Goal: Task Accomplishment & Management: Complete application form

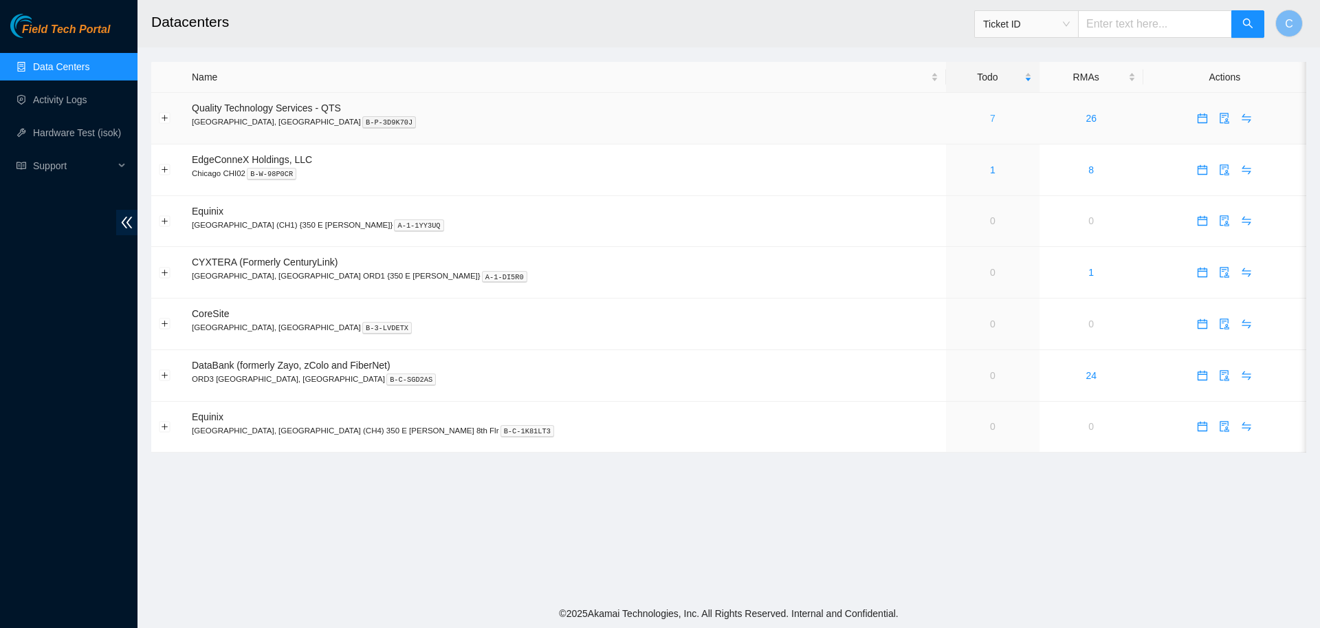
click at [990, 114] on link "7" at bounding box center [993, 118] width 6 height 11
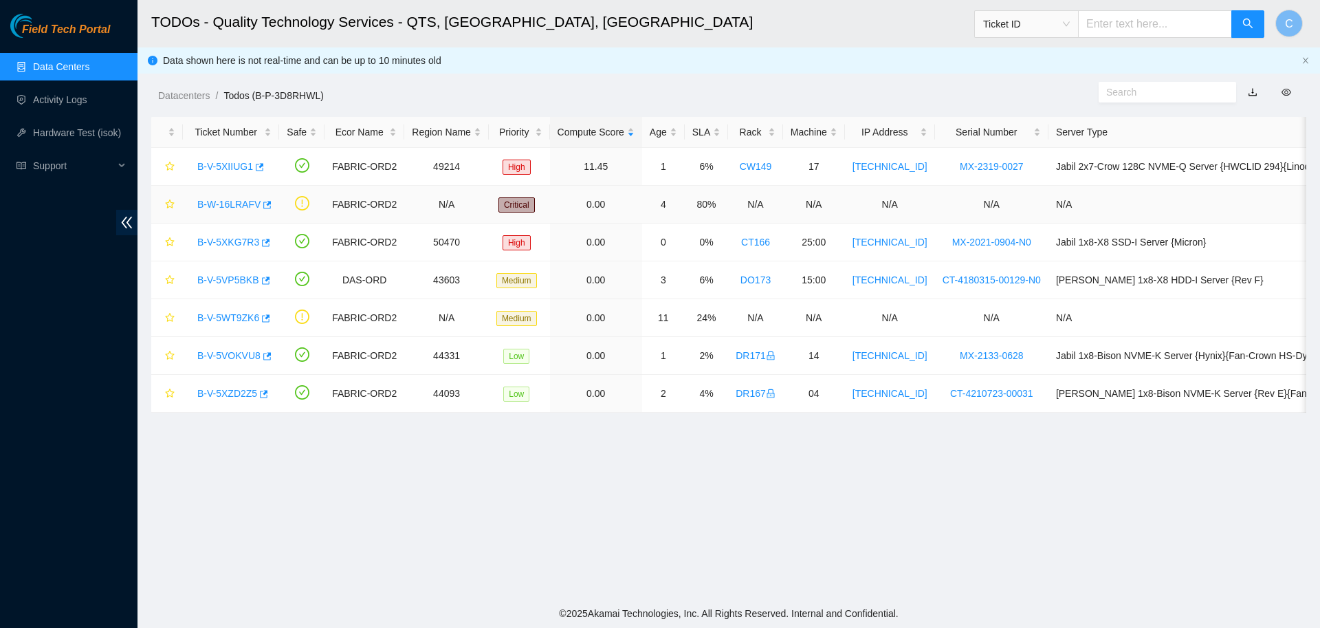
click at [216, 207] on link "B-W-16LRAFV" at bounding box center [228, 204] width 63 height 11
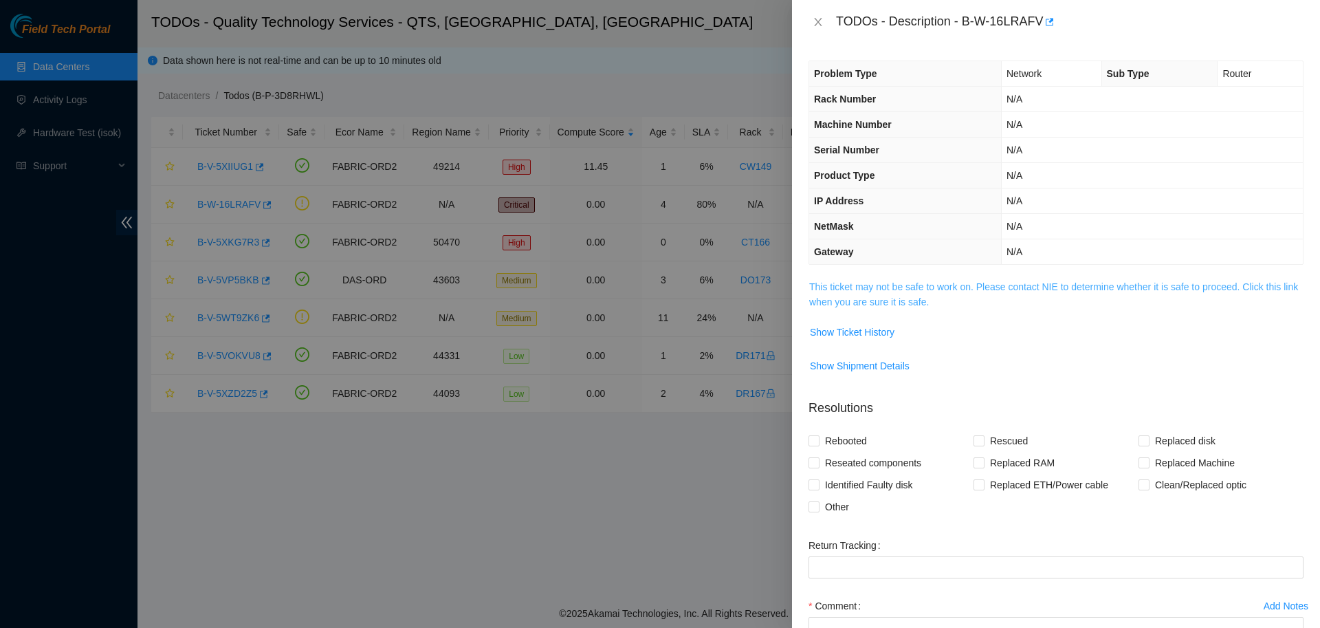
click at [897, 287] on link "This ticket may not be safe to work on. Please contact NIE to determine whether…" at bounding box center [1053, 294] width 489 height 26
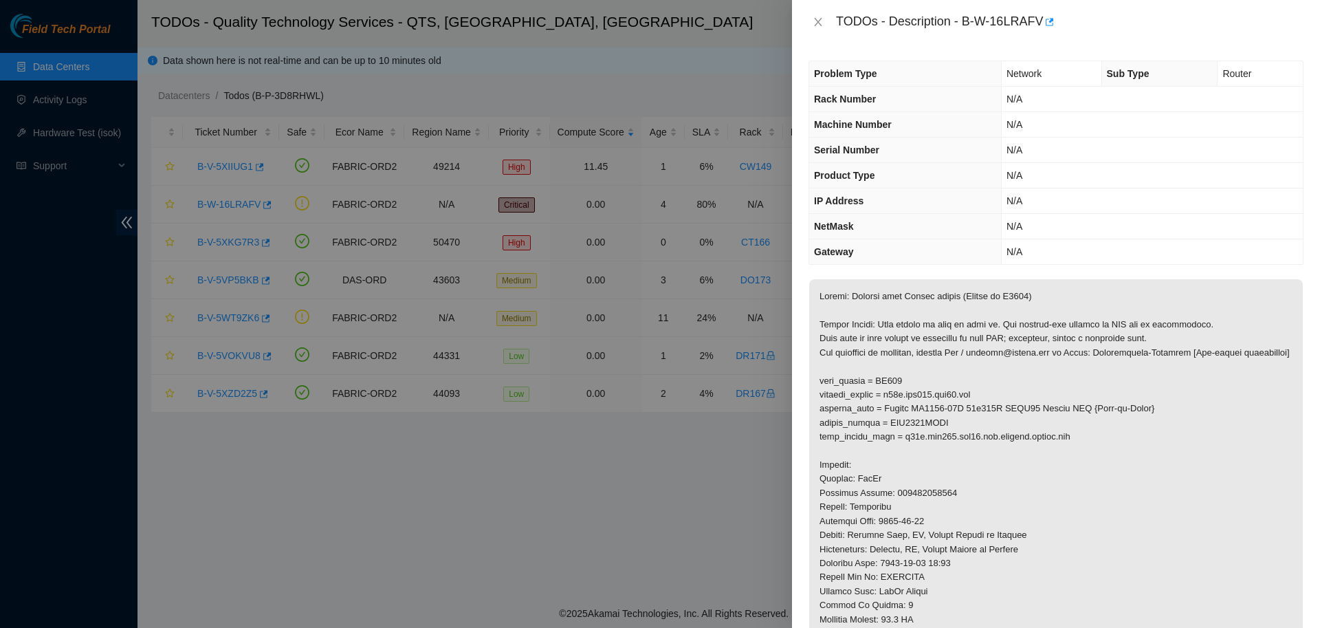
click at [763, 49] on div at bounding box center [660, 314] width 1320 height 628
click at [564, 38] on div at bounding box center [660, 314] width 1320 height 628
click at [284, 52] on div at bounding box center [660, 314] width 1320 height 628
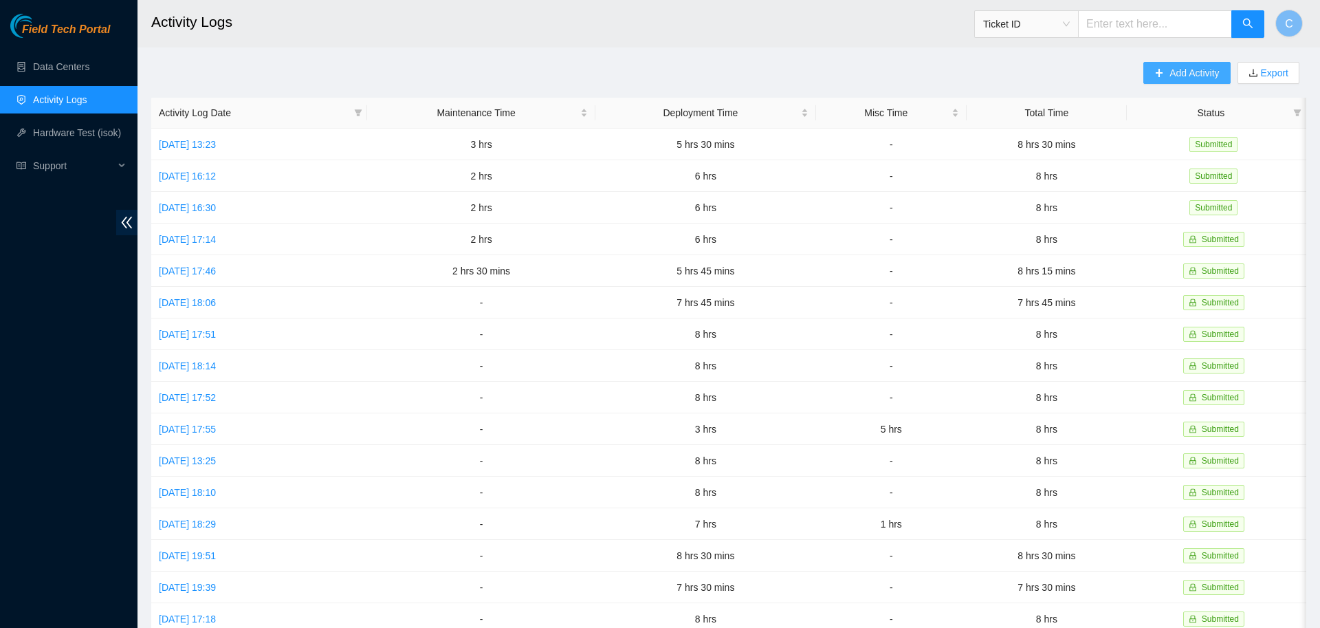
click at [1186, 78] on span "Add Activity" at bounding box center [1195, 72] width 50 height 15
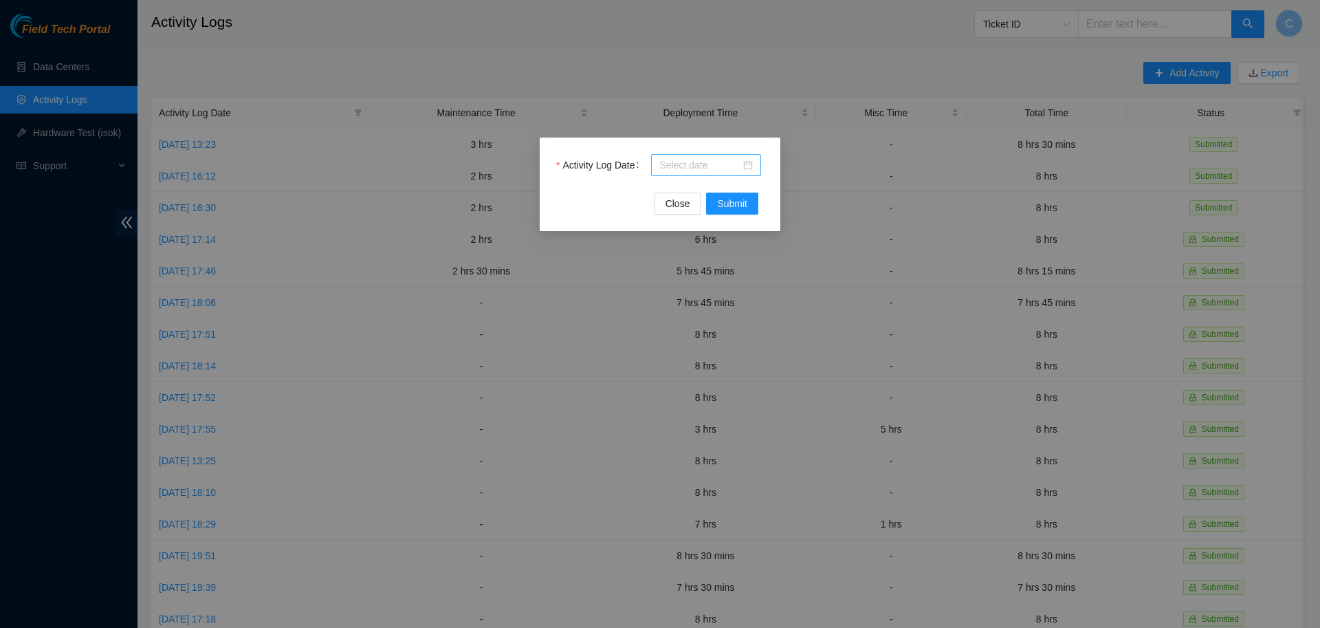
click at [728, 163] on input "Activity Log Date" at bounding box center [699, 164] width 81 height 15
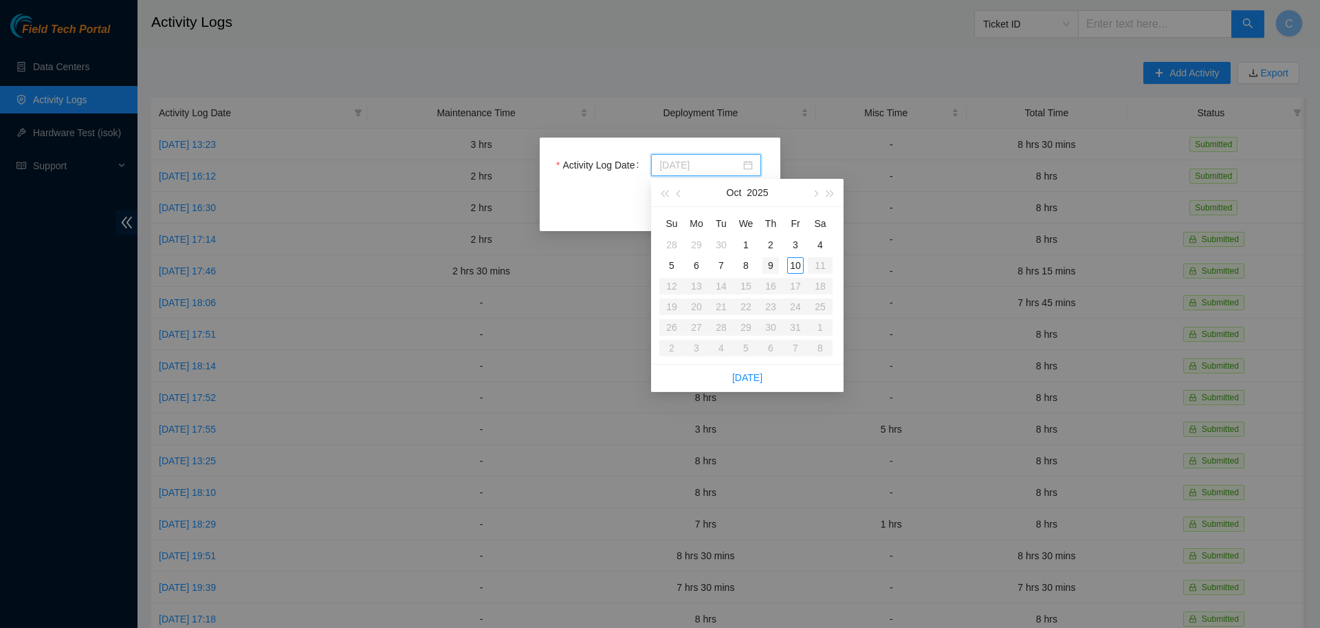
type input "[DATE]"
click at [774, 265] on div "9" at bounding box center [771, 265] width 17 height 17
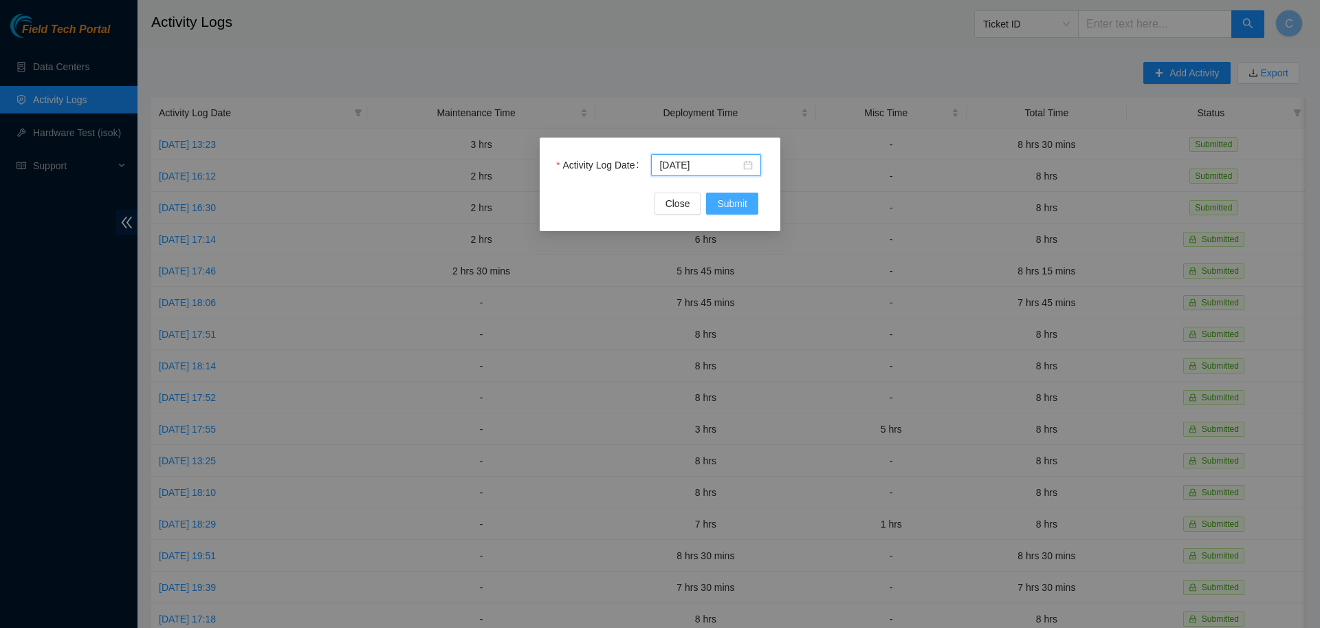
click at [727, 208] on span "Submit" at bounding box center [732, 203] width 30 height 15
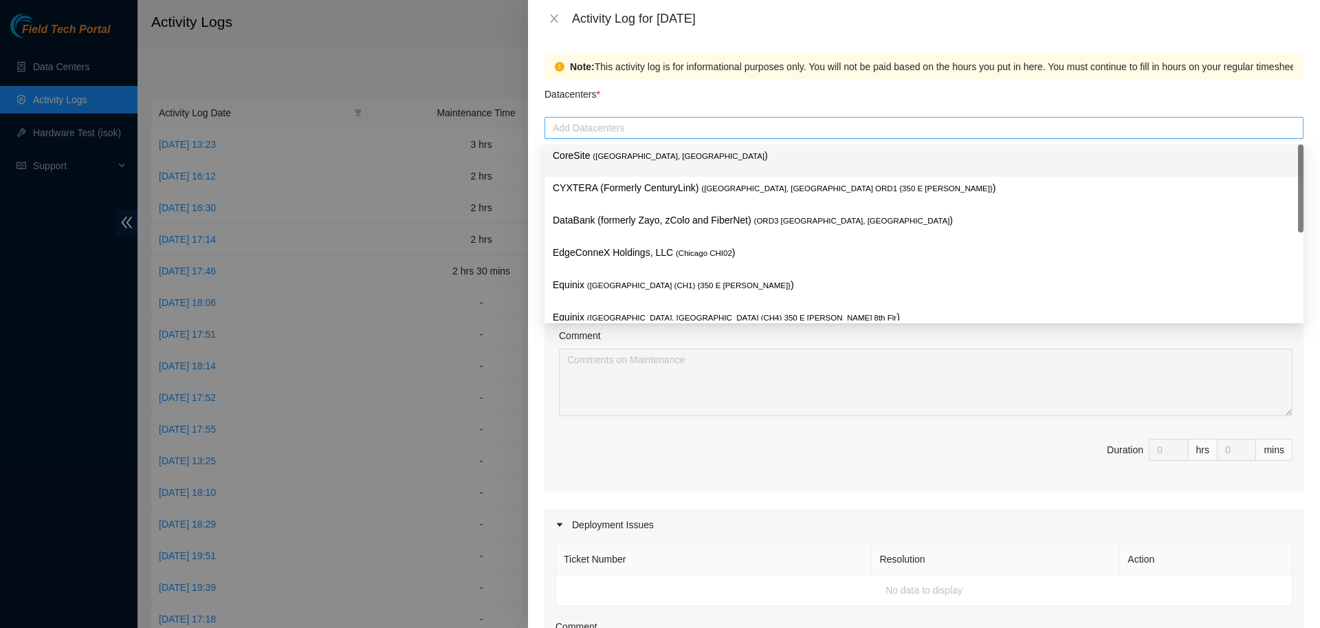
click at [635, 127] on div at bounding box center [924, 128] width 752 height 17
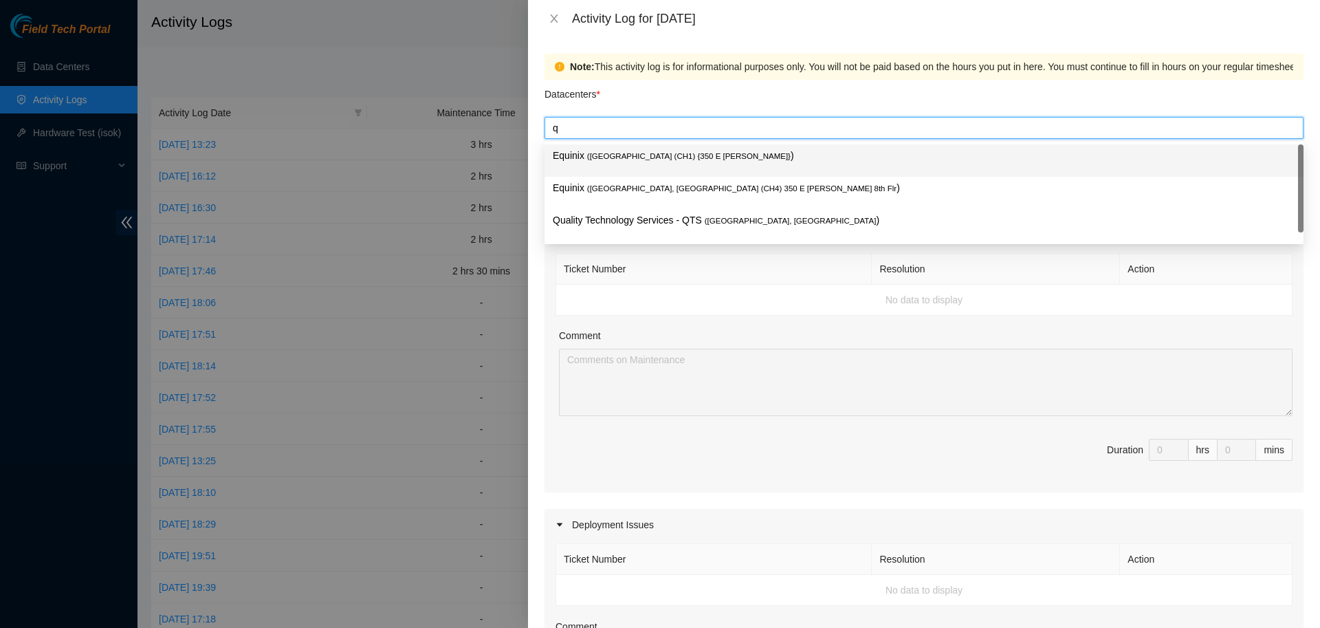
type input "qu"
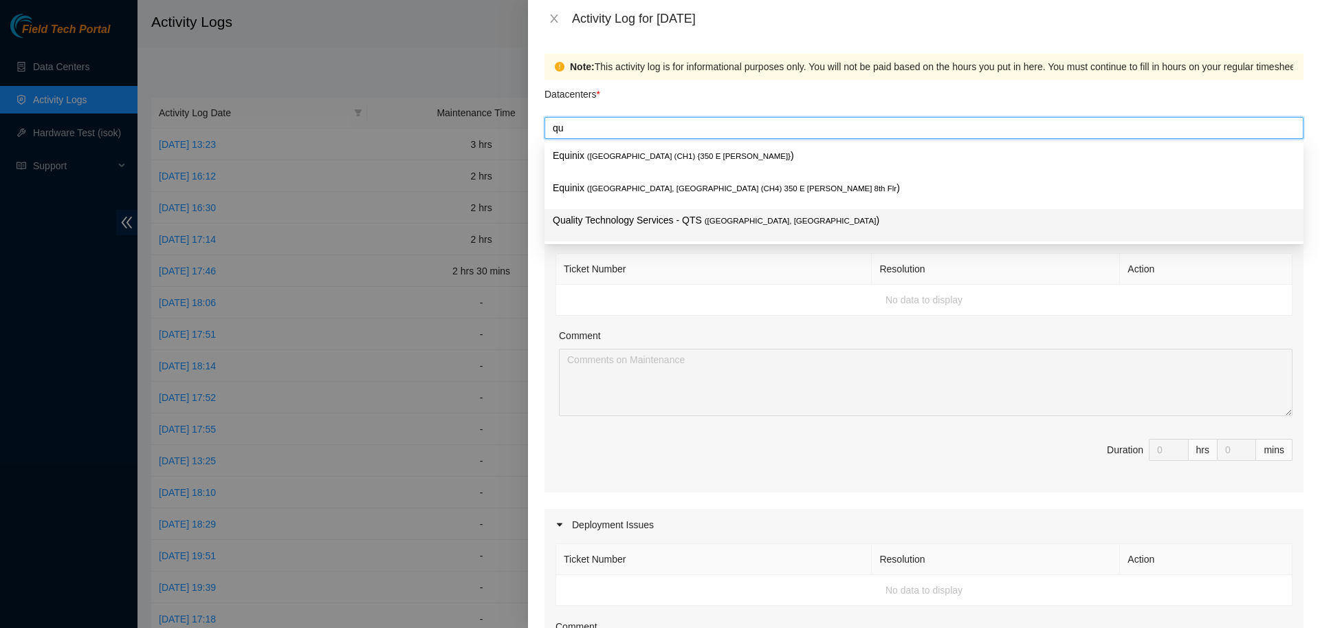
click at [693, 217] on p "Quality Technology Services - QTS ( [GEOGRAPHIC_DATA], [GEOGRAPHIC_DATA] )" at bounding box center [924, 220] width 743 height 16
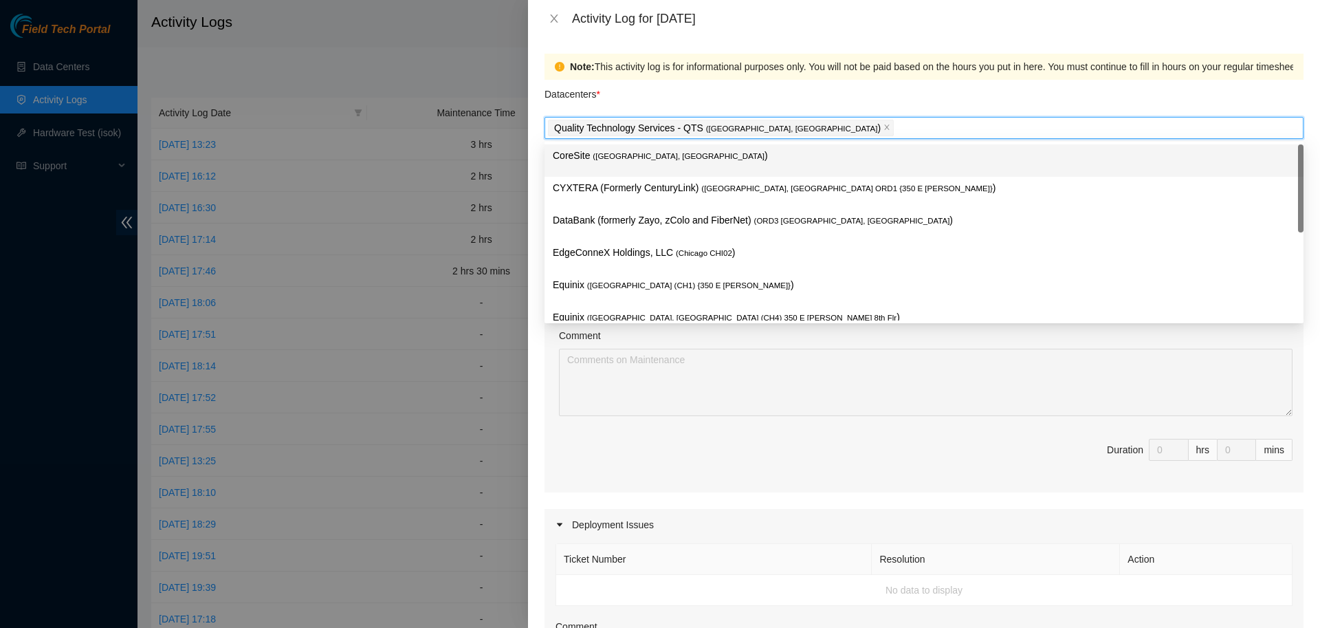
click at [824, 107] on div "Datacenters *" at bounding box center [924, 98] width 759 height 37
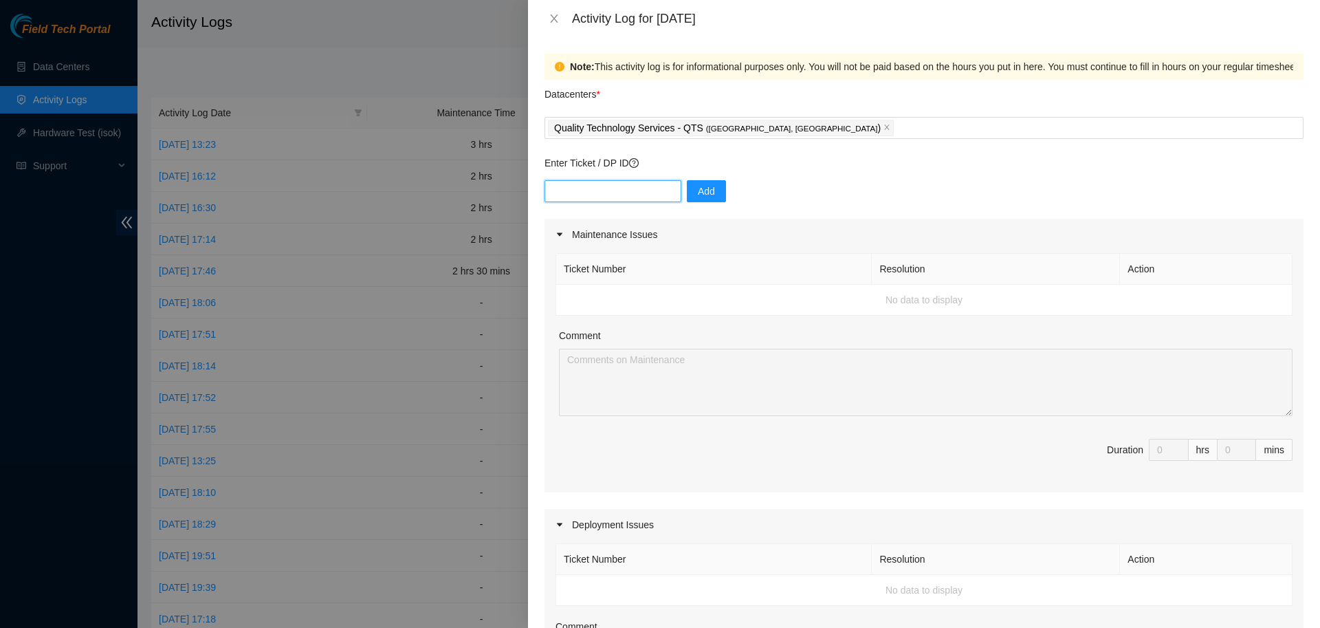
click at [654, 186] on input "text" at bounding box center [613, 191] width 137 height 22
paste input "B-V-5TX6WPB"
type input "B-V-5TX6WPB"
click at [698, 189] on span "Add" at bounding box center [706, 191] width 17 height 15
click at [600, 190] on input "text" at bounding box center [613, 191] width 137 height 22
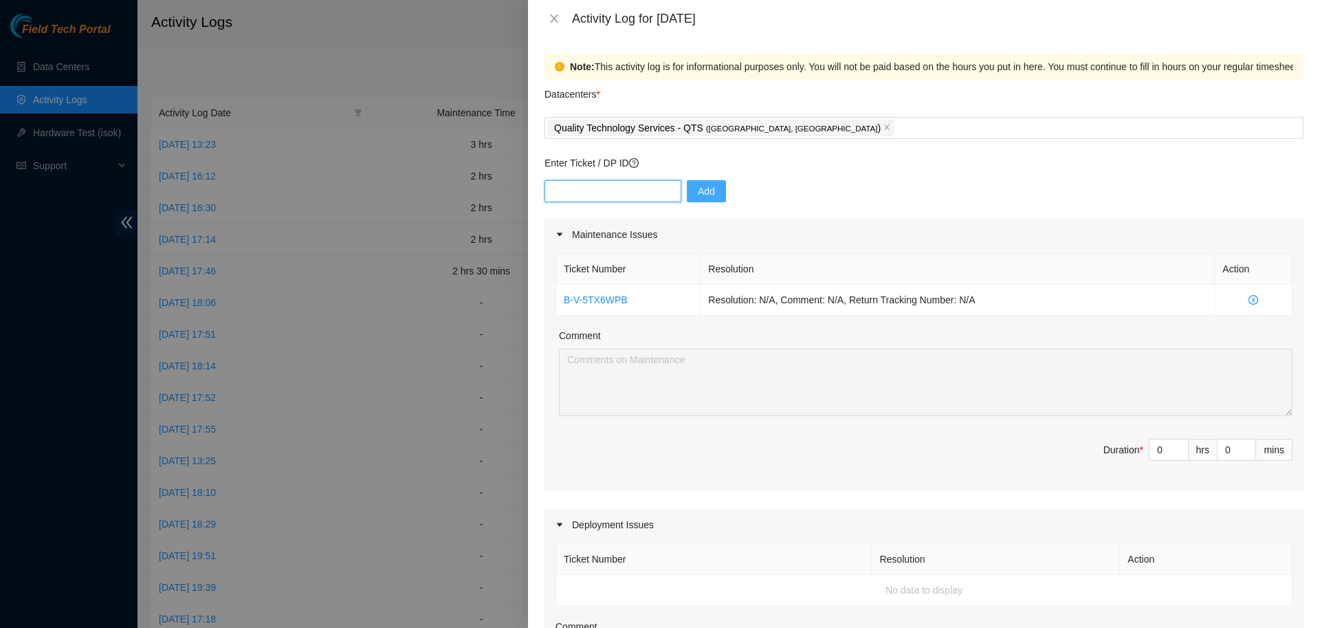
paste input "B-V-5X9DNI5"
type input "B-V-5X9DNI5"
click at [698, 193] on span "Add" at bounding box center [706, 191] width 17 height 15
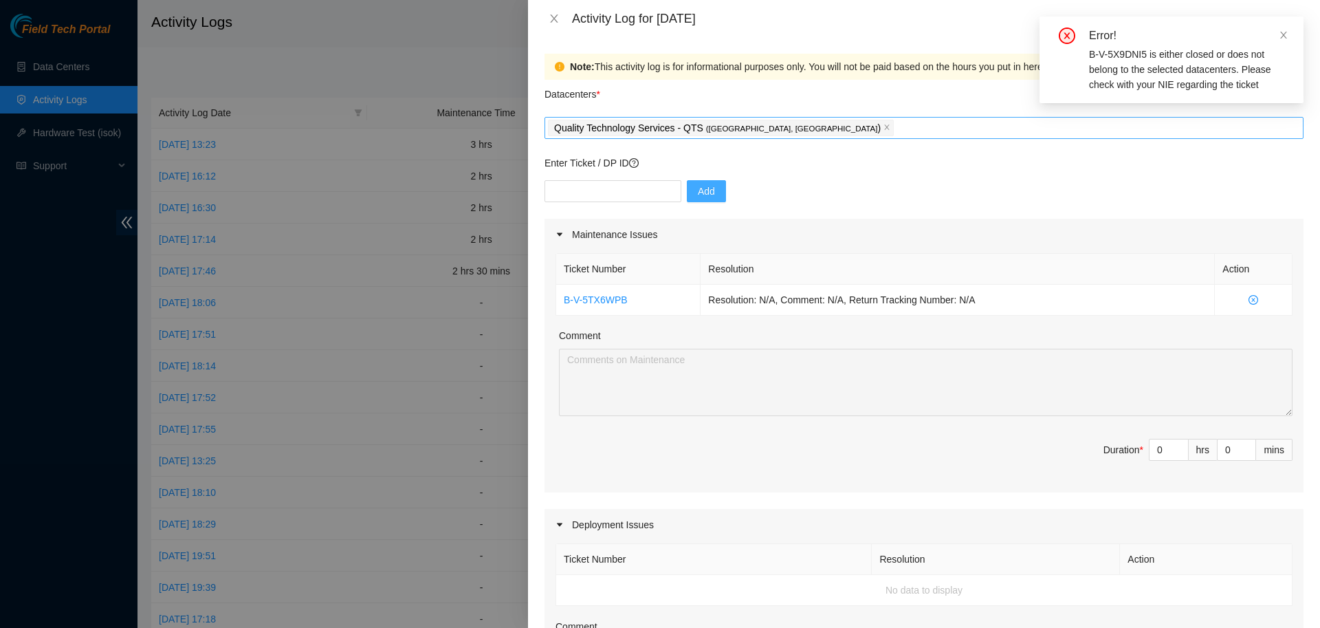
click at [818, 125] on div "Quality Technology Services - QTS ( [GEOGRAPHIC_DATA], [GEOGRAPHIC_DATA] )" at bounding box center [924, 127] width 752 height 19
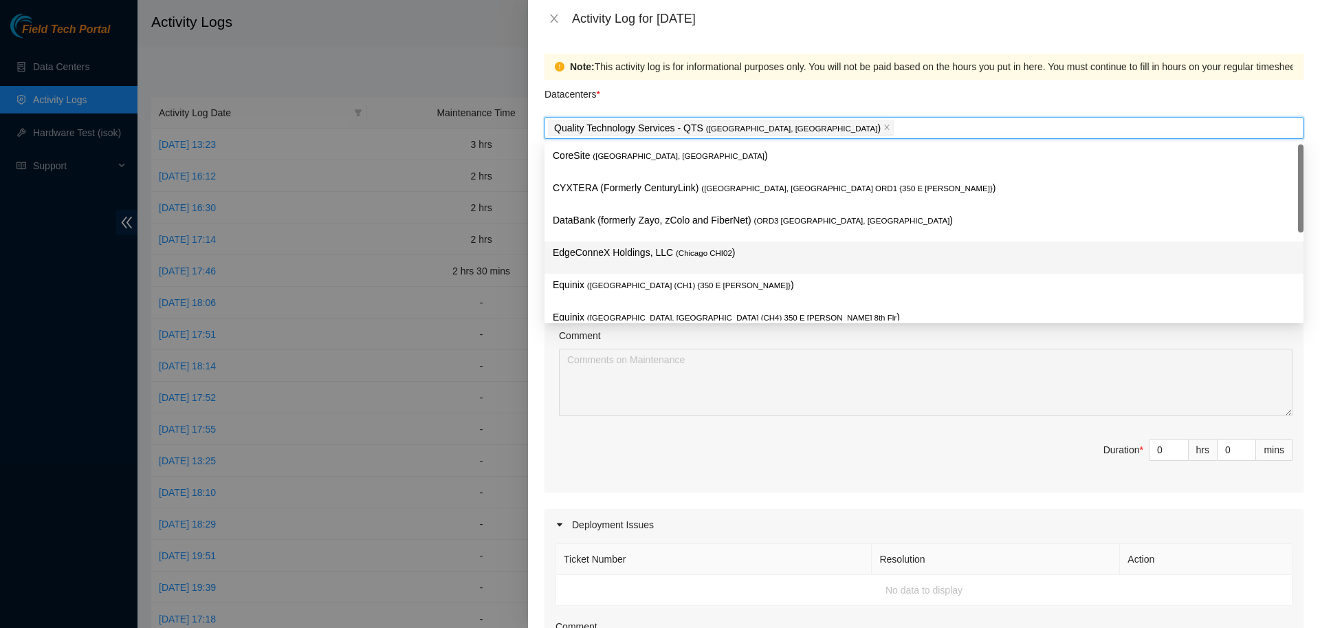
click at [675, 214] on p "DataBank (formerly Zayo, zColo and FiberNet) ( ORD3 [GEOGRAPHIC_DATA], [GEOGRAP…" at bounding box center [924, 220] width 743 height 16
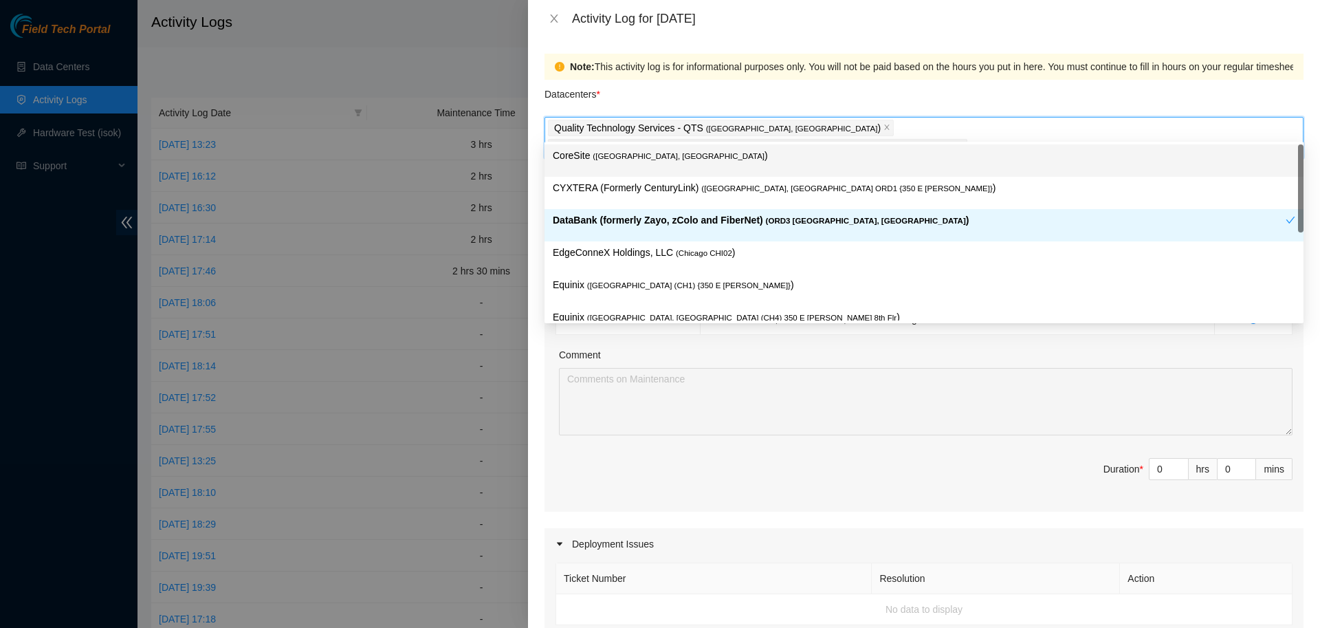
click at [936, 102] on div "Datacenters *" at bounding box center [924, 98] width 759 height 37
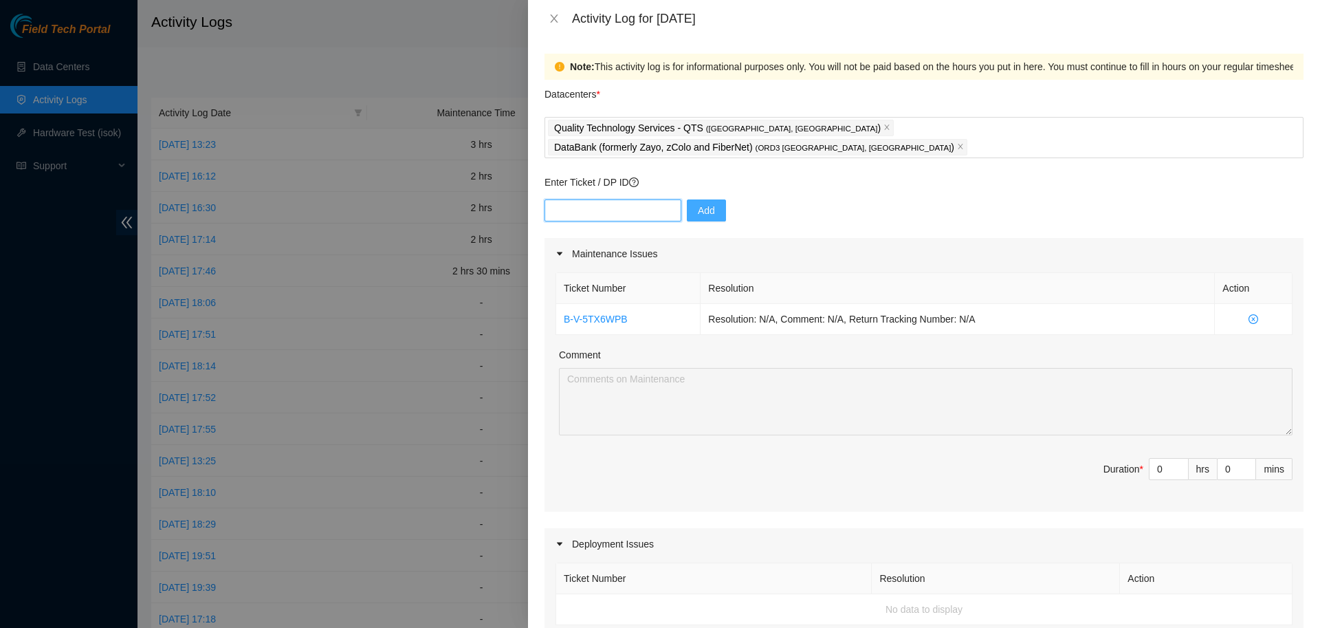
click at [652, 199] on input "text" at bounding box center [613, 210] width 137 height 22
paste input "B-V-5X9DNI5"
type input "B-V-5X9DNI5"
click at [698, 203] on span "Add" at bounding box center [706, 210] width 17 height 15
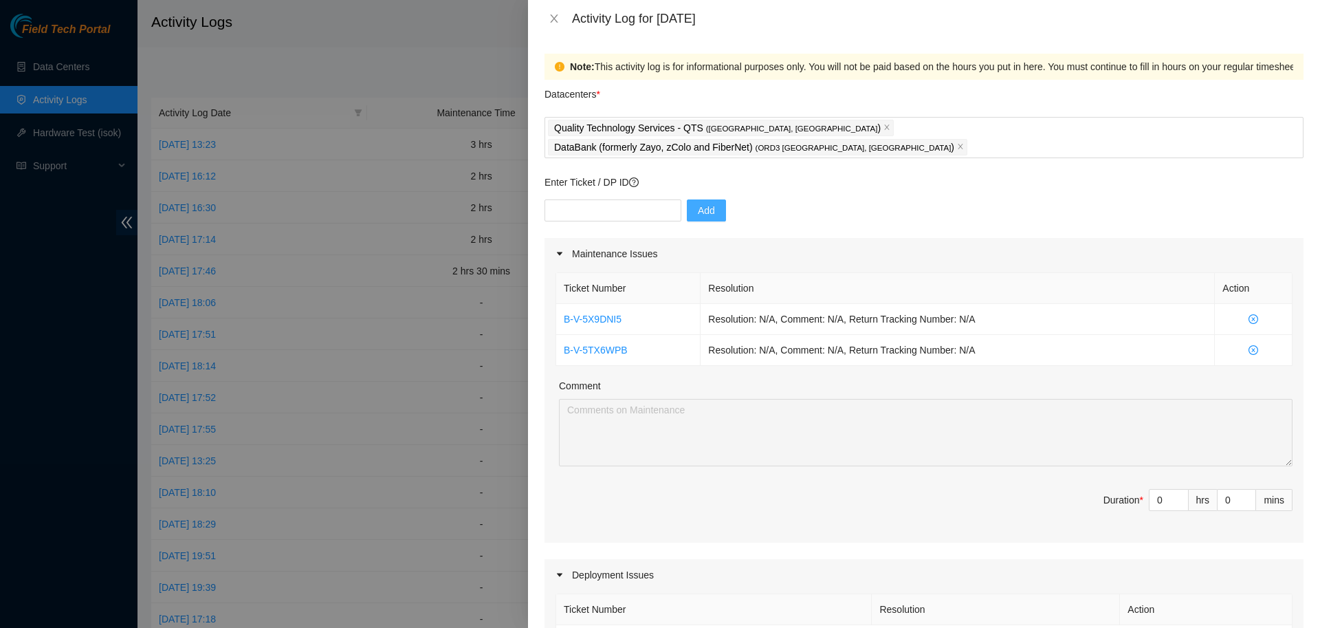
click at [1186, 175] on p "Enter Ticket / DP ID" at bounding box center [924, 182] width 759 height 15
click at [612, 199] on input "text" at bounding box center [613, 210] width 137 height 22
paste input "B-V-5VOKVU8"
type input "B-V-5VOKVU8"
click at [698, 203] on span "Add" at bounding box center [706, 210] width 17 height 15
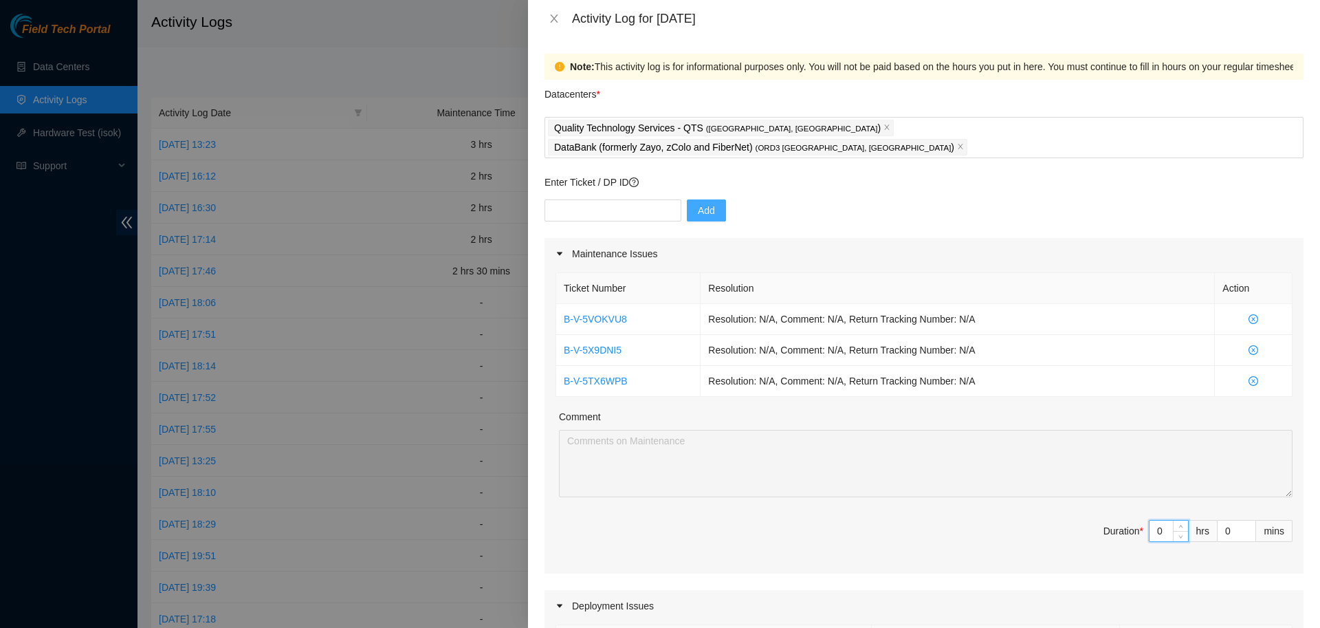
click at [1163, 520] on input "0" at bounding box center [1169, 530] width 39 height 21
type input "1"
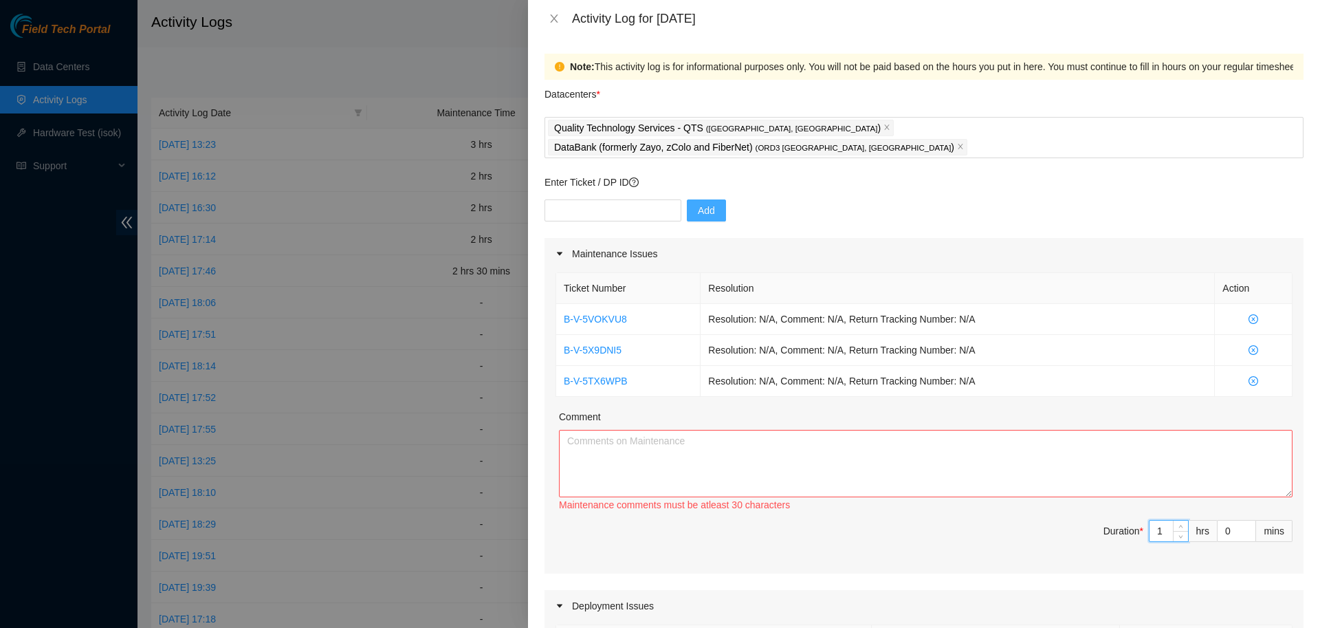
type input "1"
click at [959, 433] on textarea "Comment" at bounding box center [926, 463] width 734 height 67
paste textarea "B-V-5TX6WPB: Printed and applied labels provided by [PERSON_NAME]. Called QTS t…"
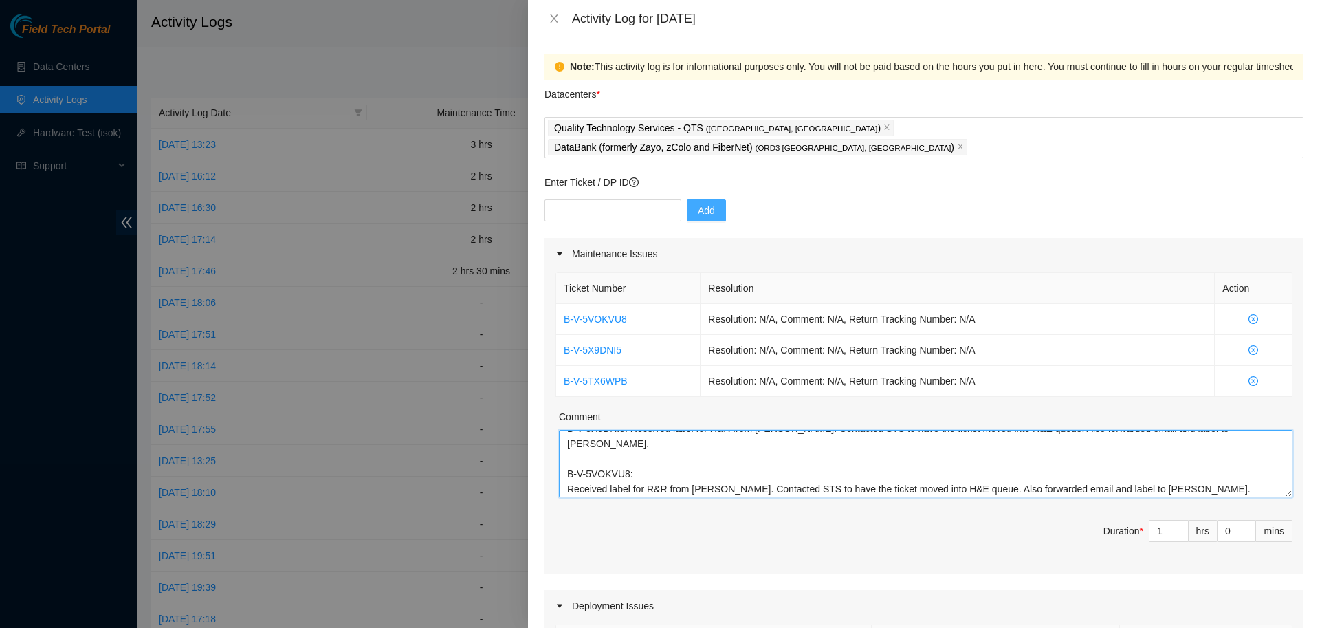
type textarea "B-V-5TX6WPB: Printed and applied labels provided by [PERSON_NAME]. Called QTS t…"
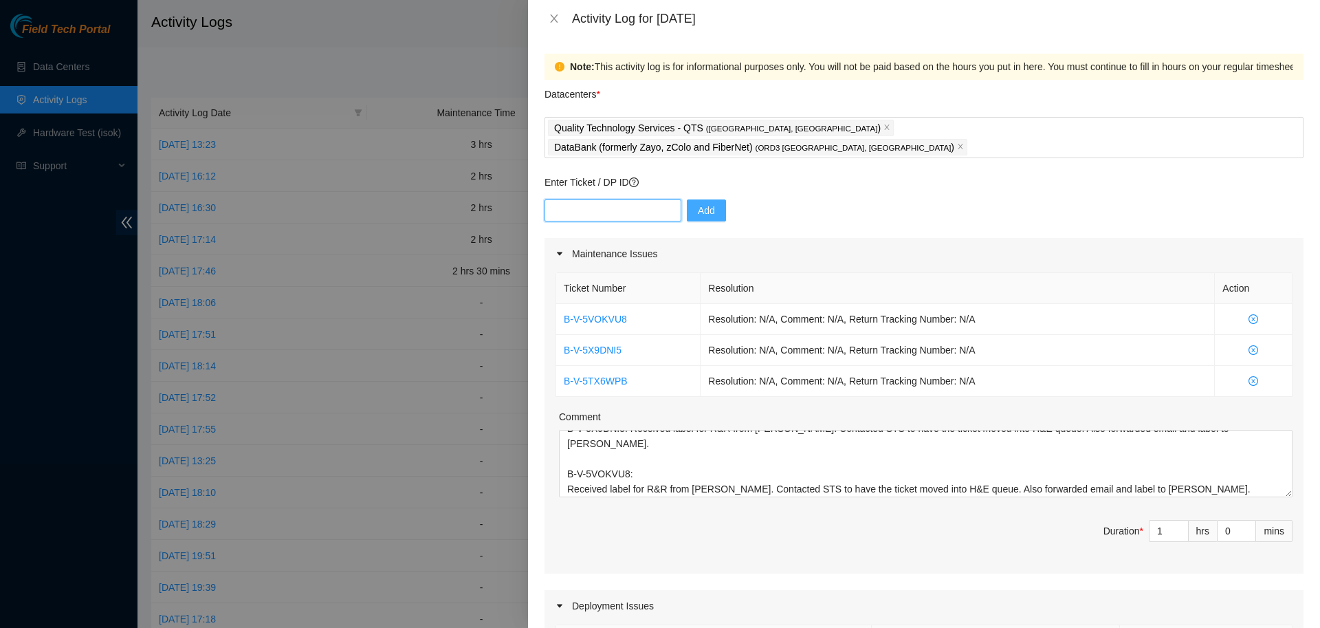
click at [625, 199] on input "text" at bounding box center [613, 210] width 137 height 22
paste input "DP85352"
type input "DP85352"
click at [703, 203] on span "Add" at bounding box center [706, 210] width 17 height 15
click at [571, 199] on input "text" at bounding box center [613, 210] width 137 height 22
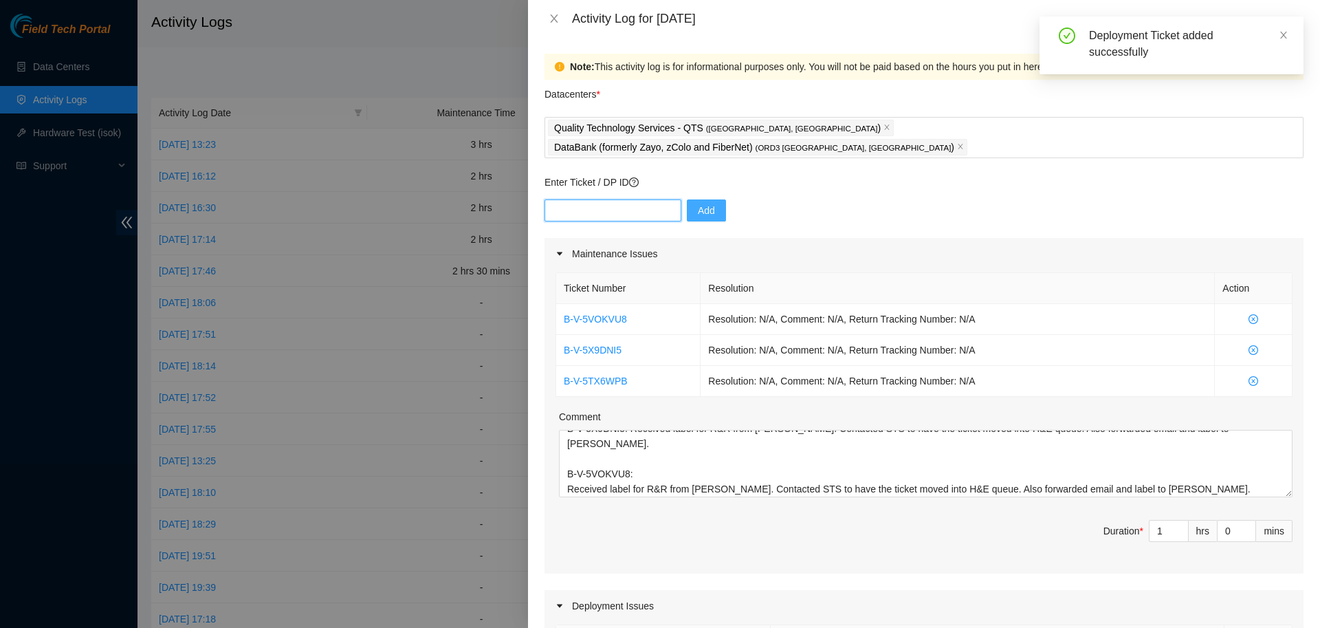
paste input "DP84905"
type input "DP84905"
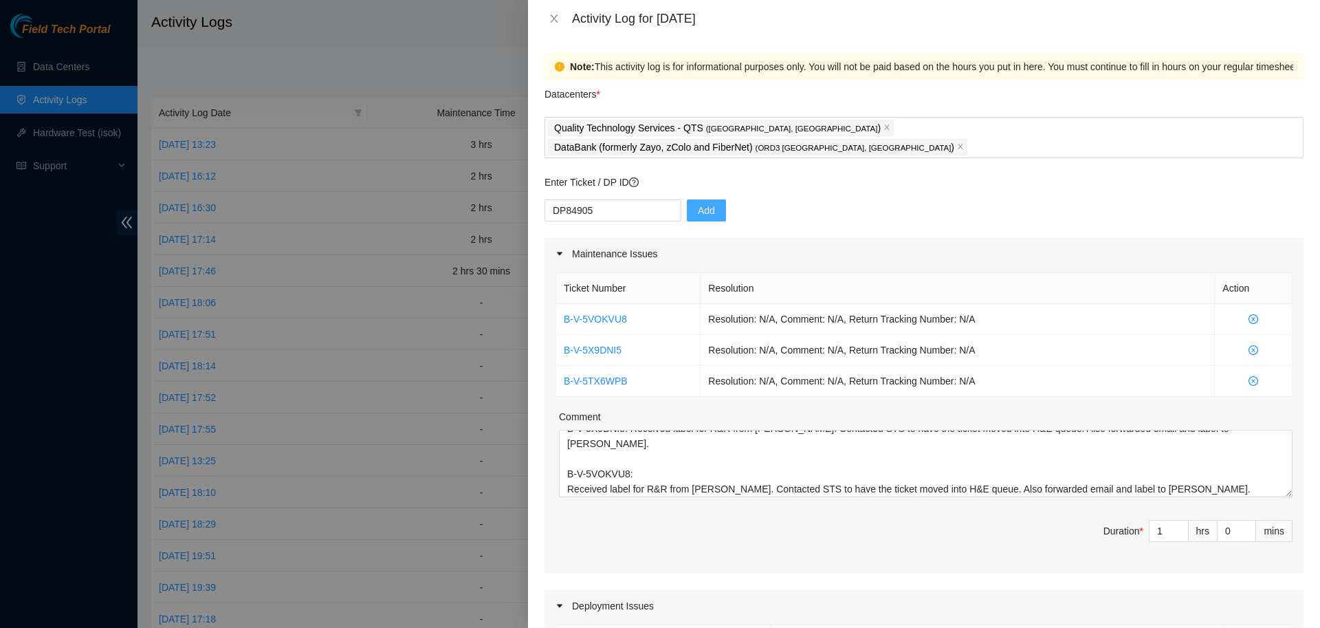
click at [701, 203] on span "Add" at bounding box center [706, 210] width 17 height 15
click at [630, 199] on input "text" at bounding box center [613, 210] width 137 height 22
paste input "DP76036"
type input "DP76036"
click at [698, 203] on span "Add" at bounding box center [706, 210] width 17 height 15
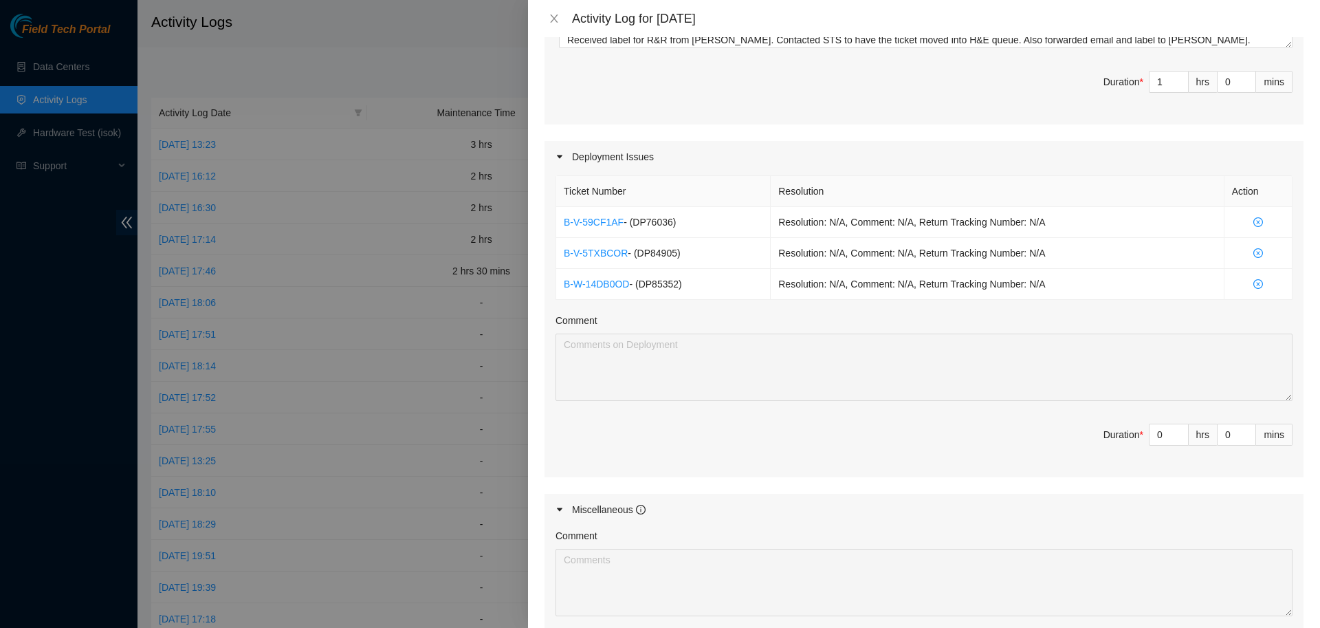
scroll to position [450, 0]
drag, startPoint x: 1163, startPoint y: 413, endPoint x: 1117, endPoint y: 424, distance: 46.5
click at [1150, 424] on input "0" at bounding box center [1169, 433] width 39 height 21
type input "7"
type input "8"
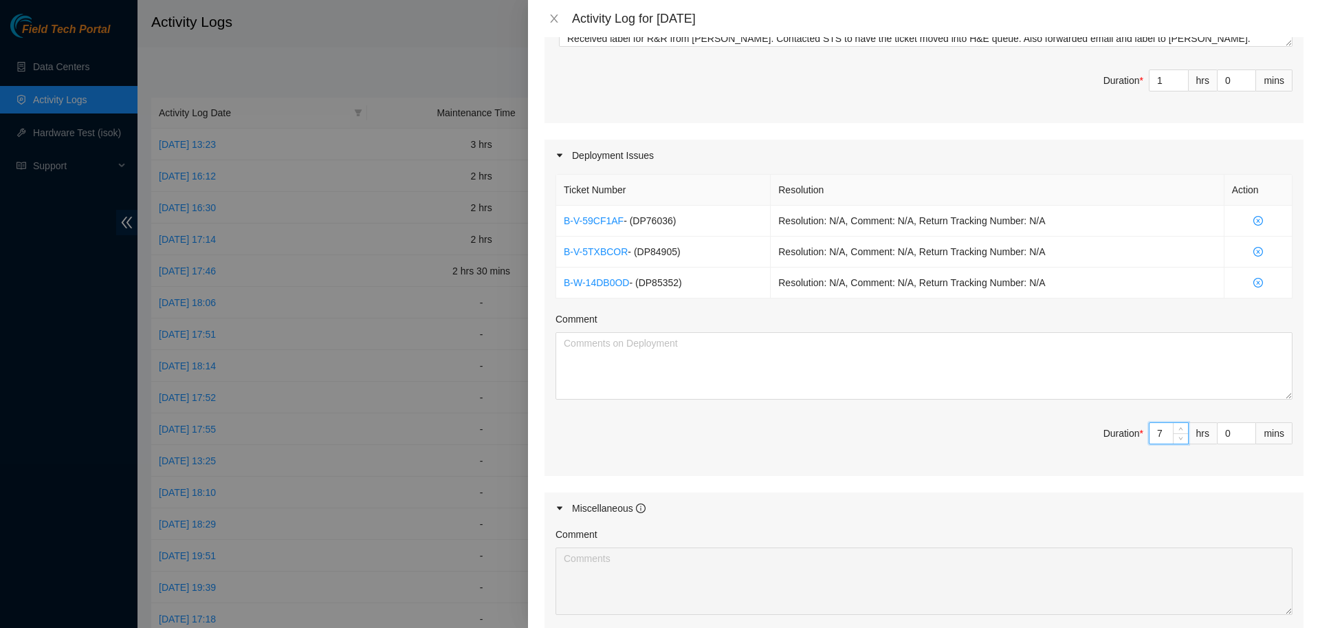
paste input "DP85352: Transported cart of servers from config room 3 to data hall 2. Stored …"
type input "7DP85352: Transported cart of servers from config room 3 to data hall 2. Stored…"
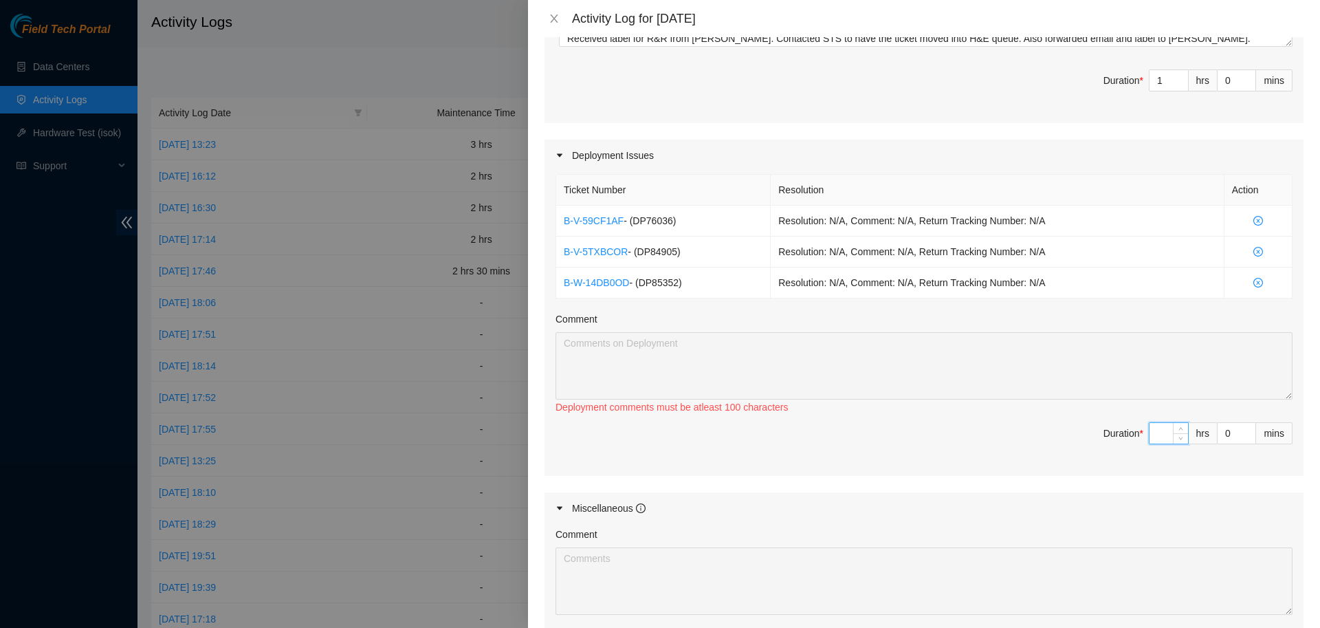
type input "1"
type input "7"
type input "8"
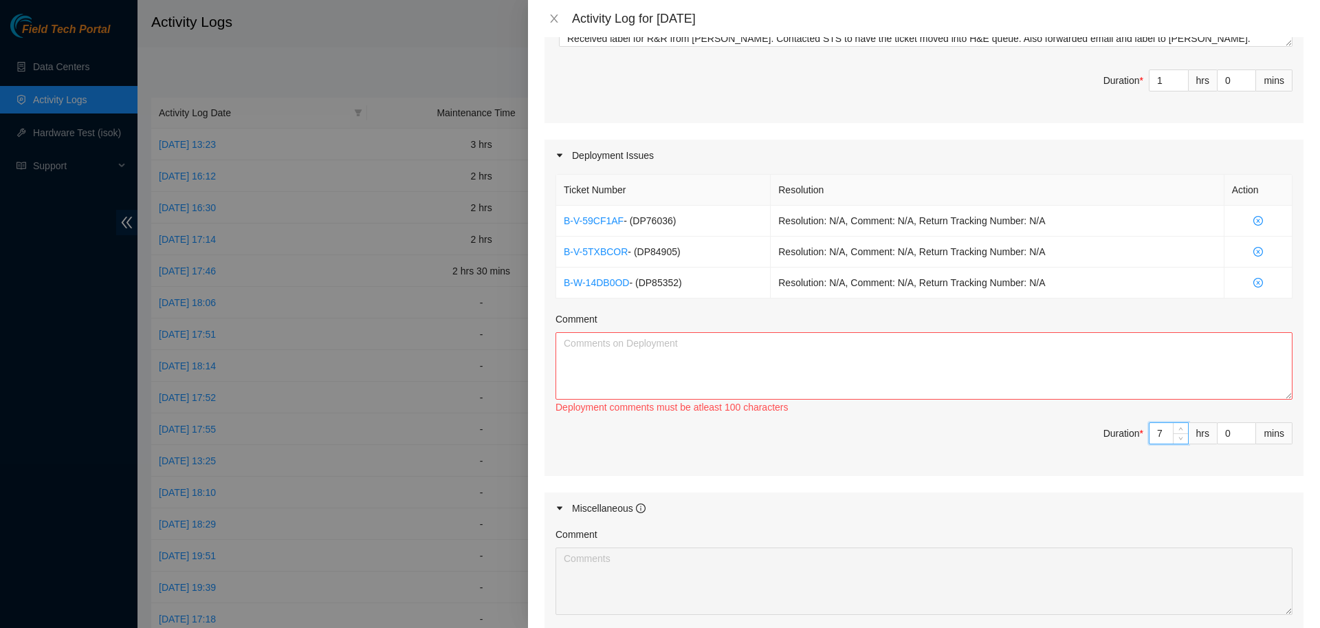
type input "7"
click at [1036, 340] on textarea "Comment" at bounding box center [924, 365] width 737 height 67
paste textarea "DP85352: Transported cart of servers from config room 3 to data hall 2. Stored …"
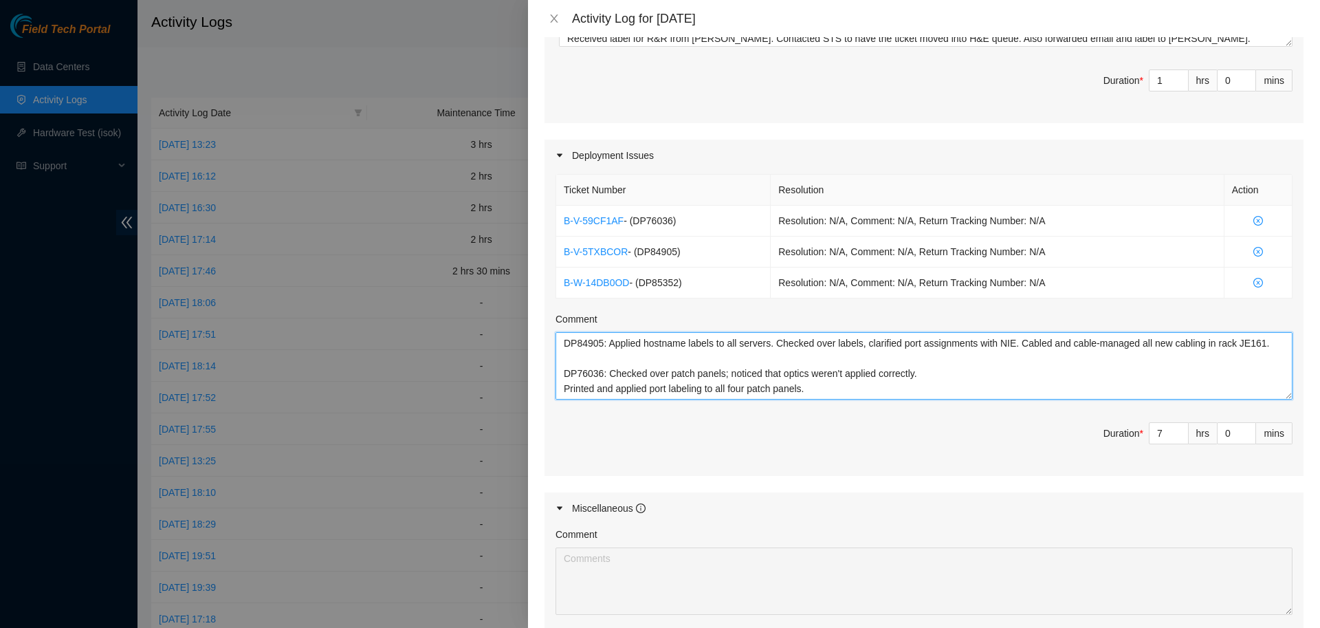
scroll to position [637, 0]
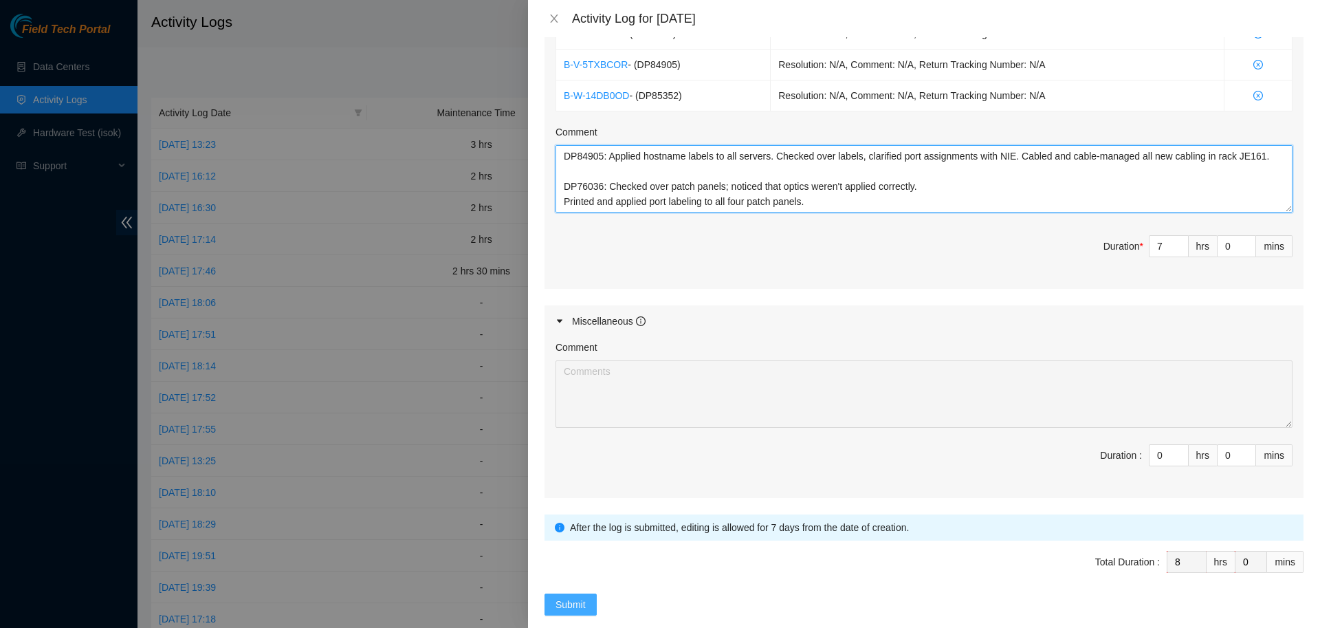
type textarea "DP85352: Transported cart of servers from config room 3 to data hall 2. Stored …"
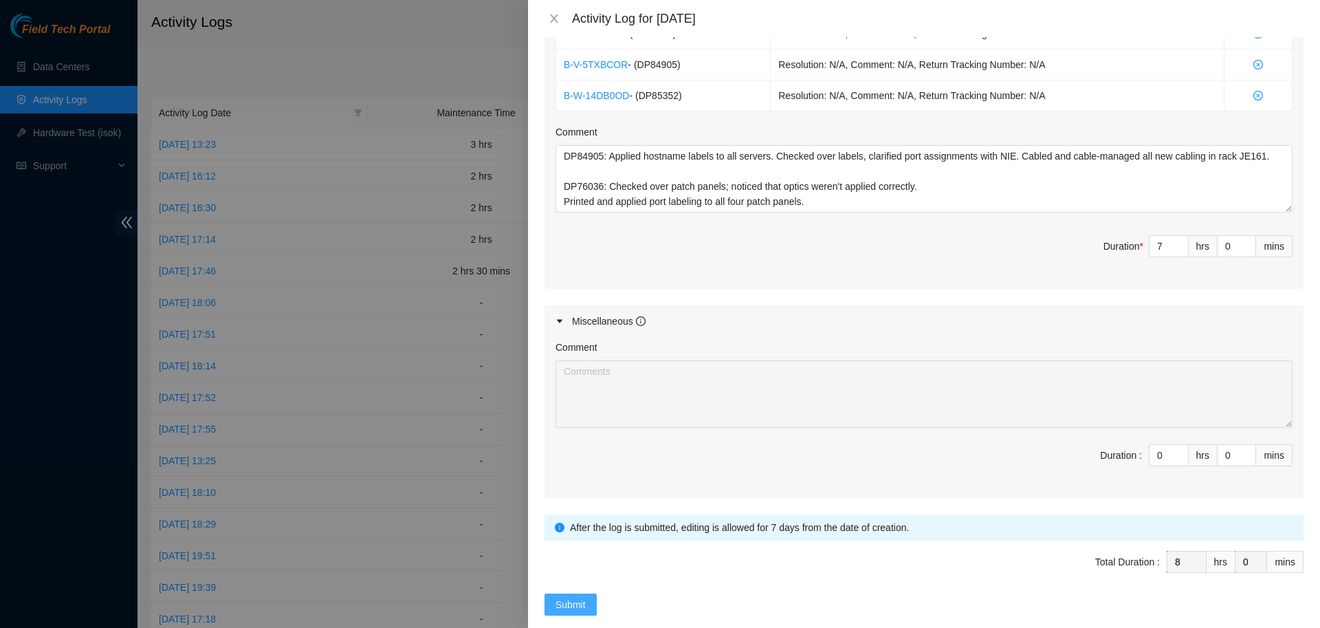
click at [571, 597] on span "Submit" at bounding box center [571, 604] width 30 height 15
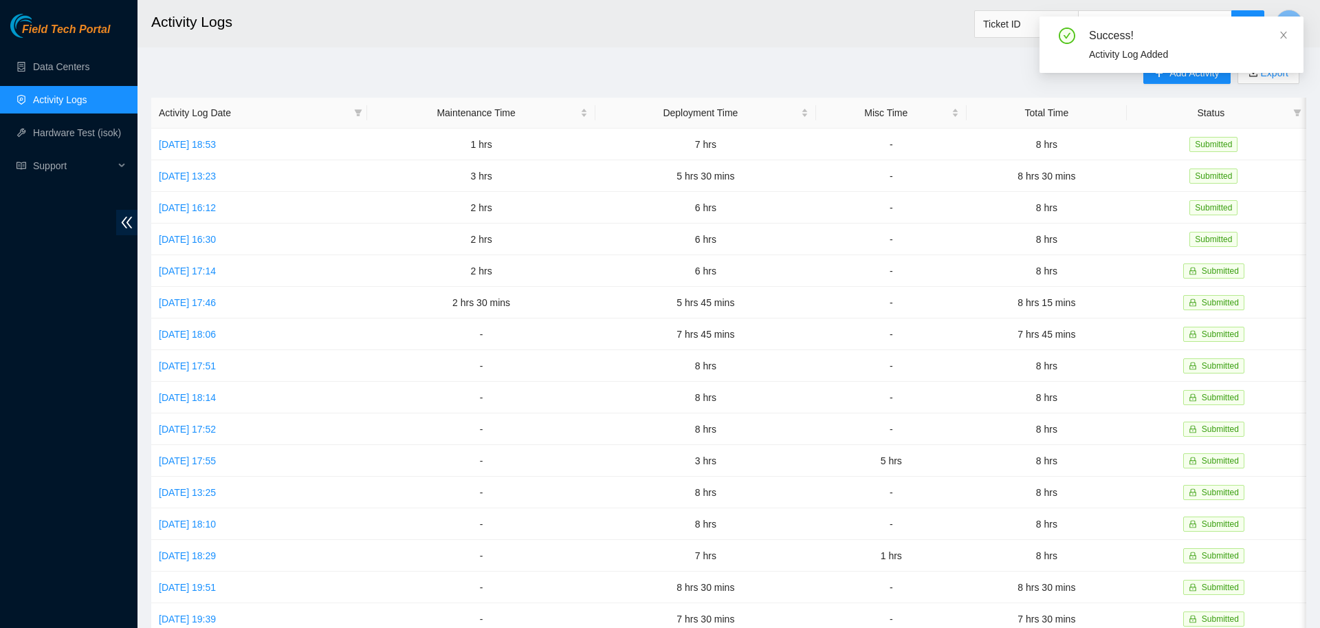
click at [1161, 77] on div "Success! Activity Log Added" at bounding box center [1172, 50] width 264 height 67
click at [1284, 38] on icon "close" at bounding box center [1284, 35] width 10 height 10
click at [1174, 79] on span "Add Activity" at bounding box center [1195, 72] width 50 height 15
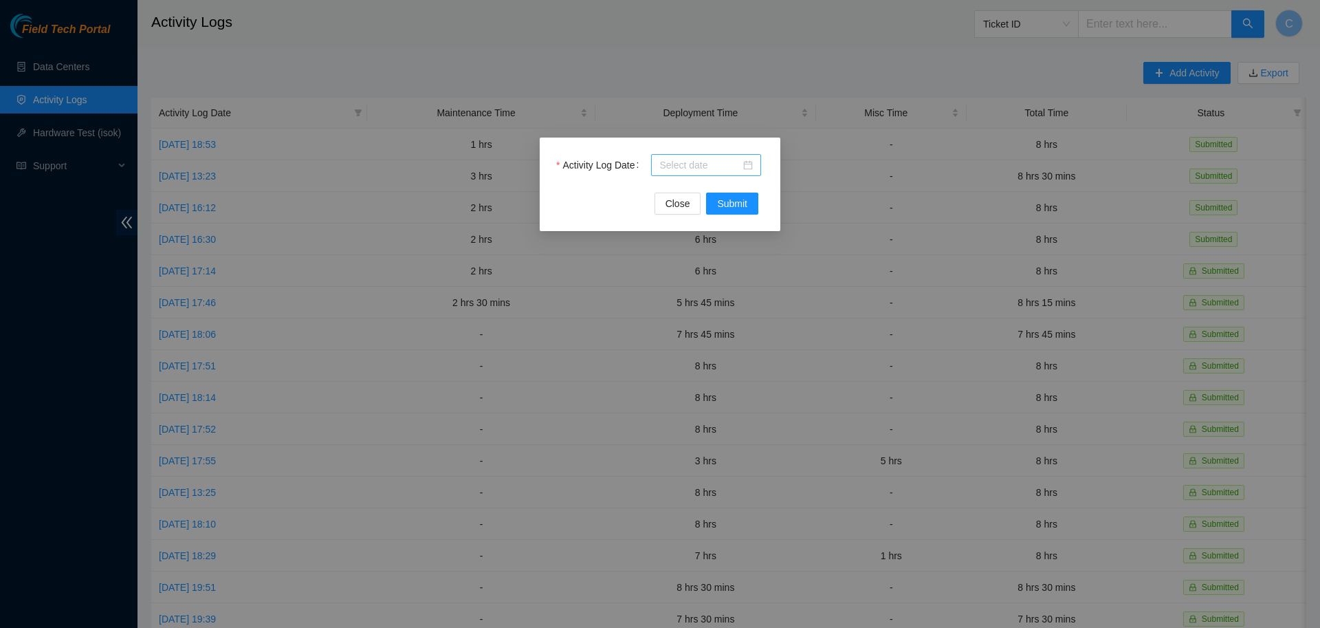
click at [738, 163] on input "Activity Log Date" at bounding box center [699, 164] width 81 height 15
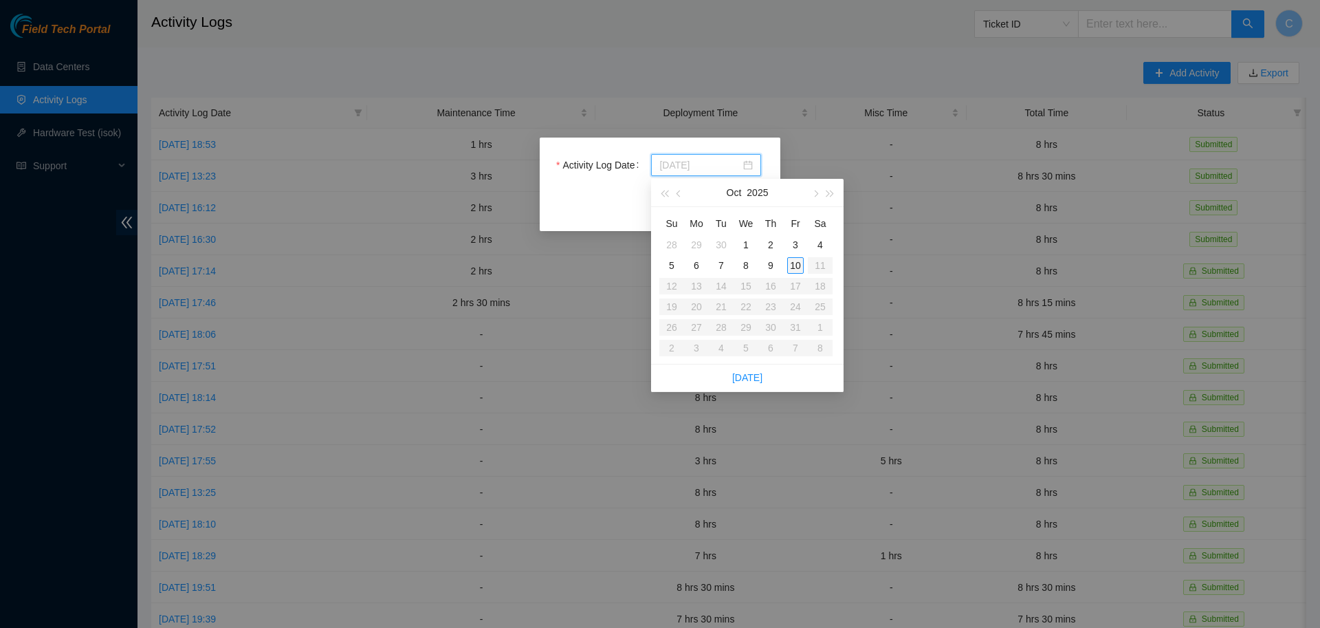
type input "[DATE]"
click at [796, 263] on div "10" at bounding box center [795, 265] width 17 height 17
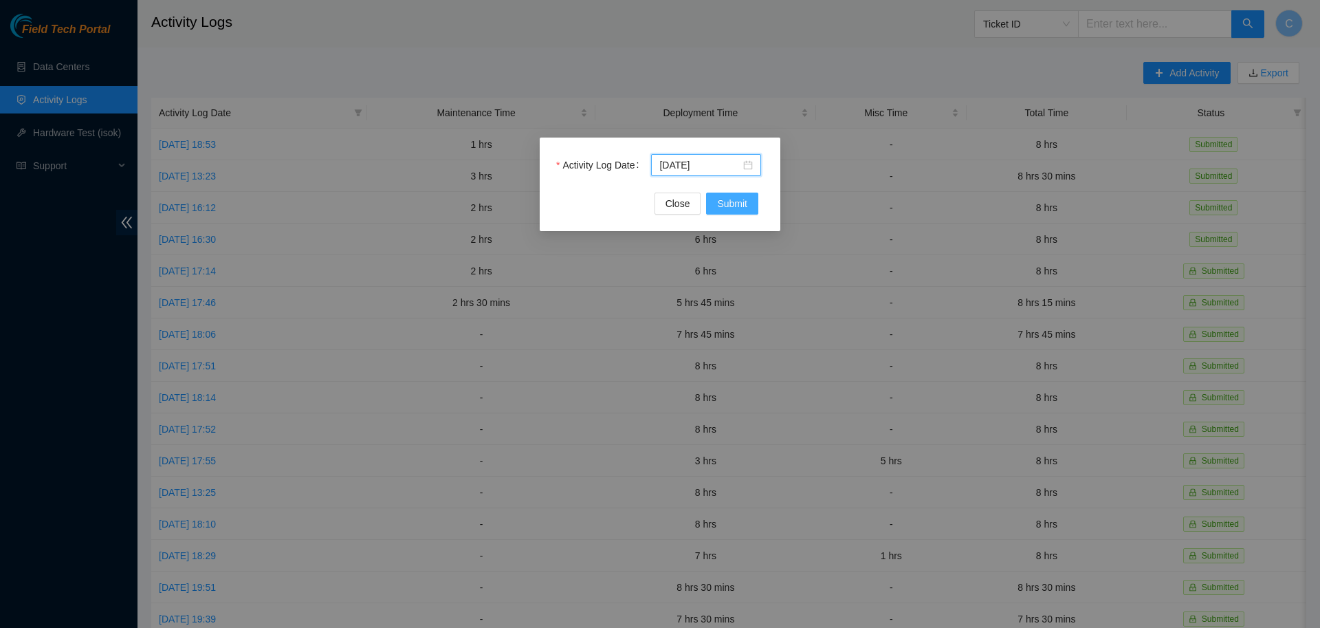
click at [736, 206] on span "Submit" at bounding box center [732, 203] width 30 height 15
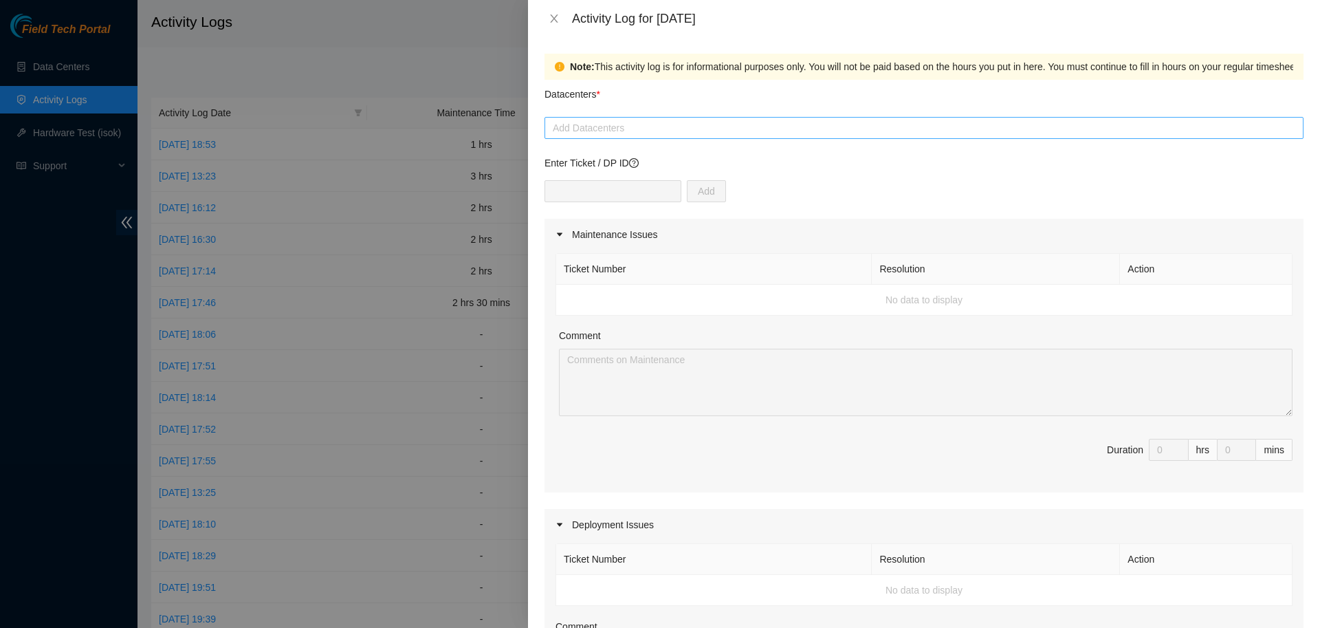
click at [611, 135] on div at bounding box center [924, 128] width 752 height 17
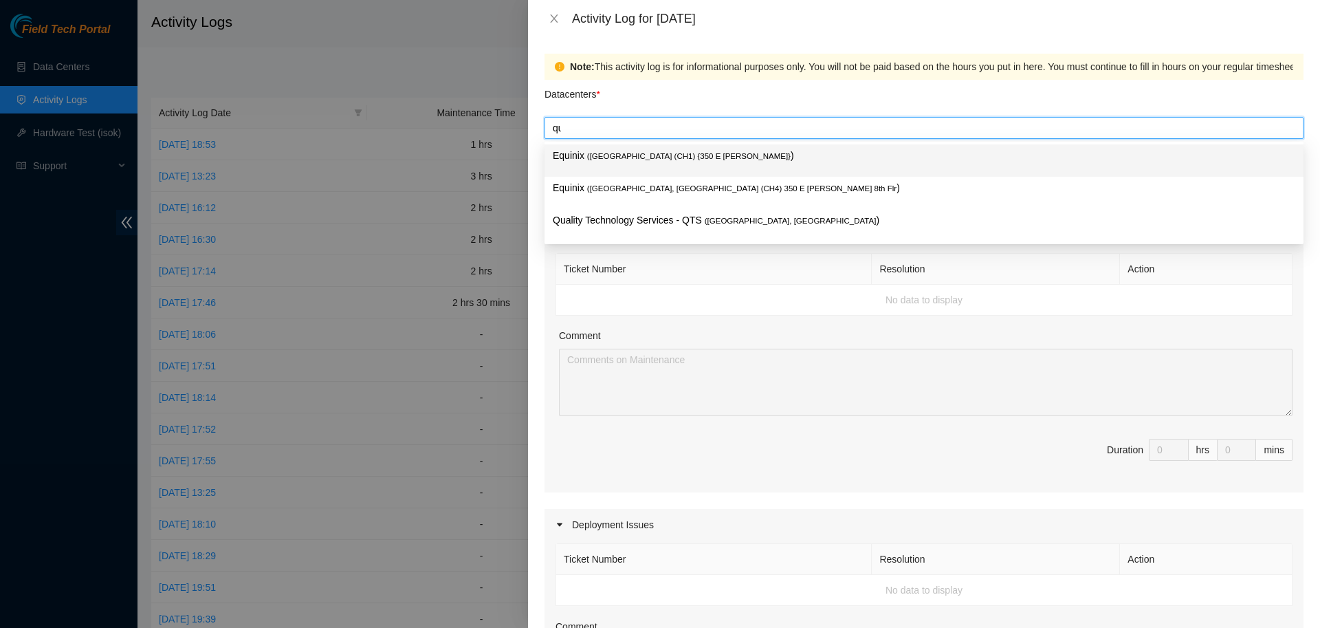
type input "qua"
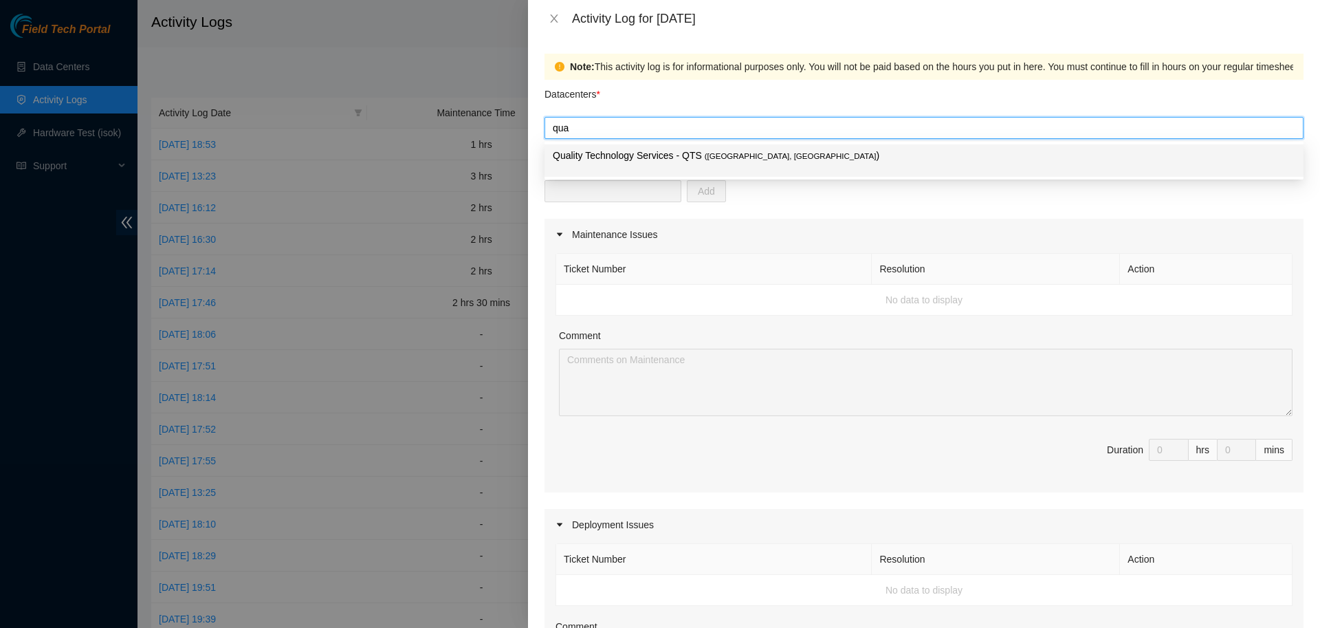
click at [627, 155] on p "Quality Technology Services - QTS ( [GEOGRAPHIC_DATA], [GEOGRAPHIC_DATA] )" at bounding box center [924, 156] width 743 height 16
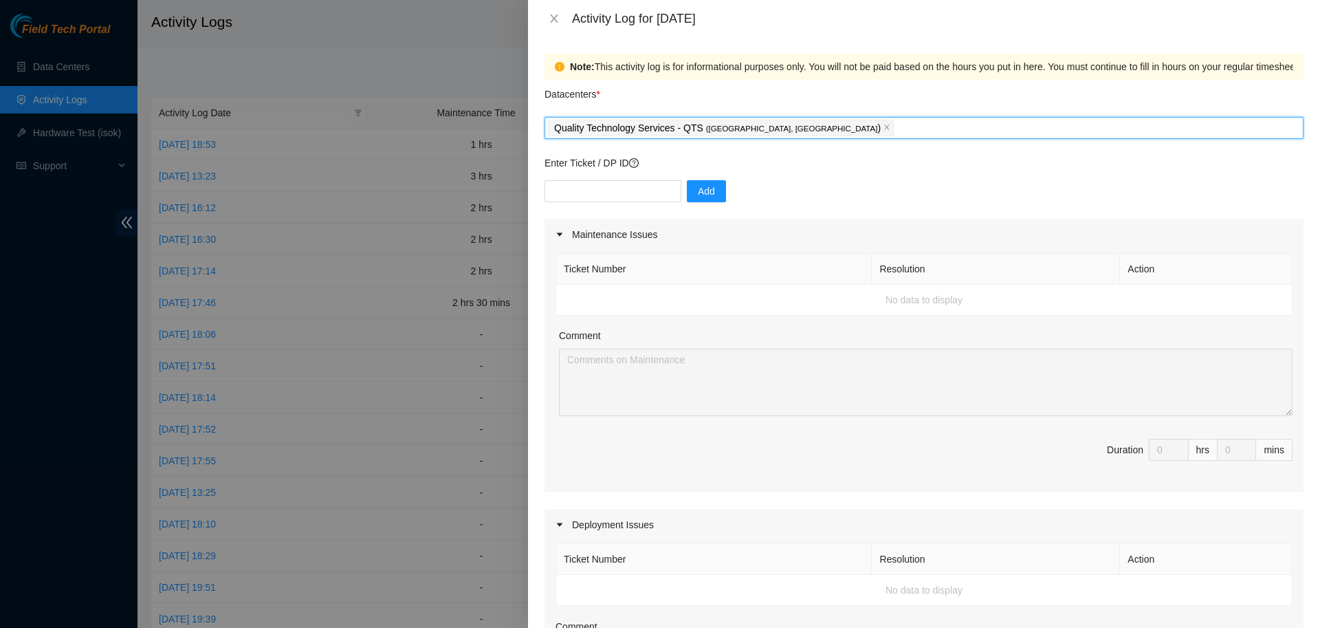
click at [679, 92] on div "Datacenters *" at bounding box center [924, 98] width 759 height 37
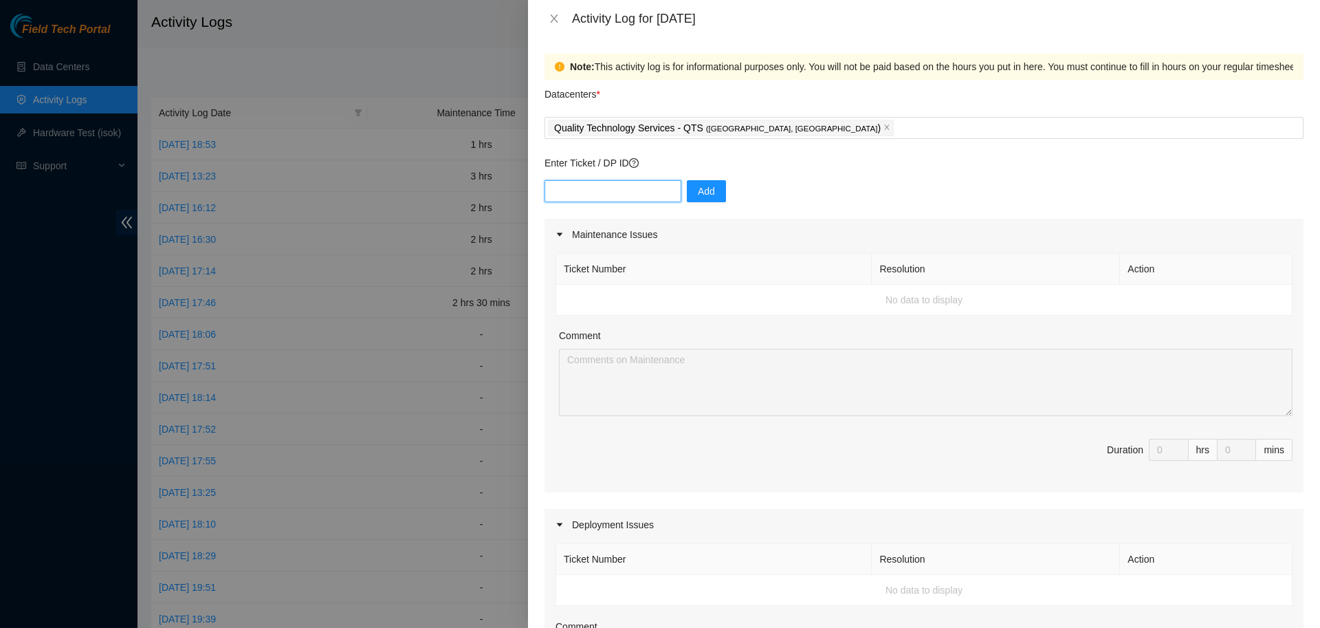
click at [609, 199] on input "text" at bounding box center [613, 191] width 137 height 22
type input "DP76036"
click at [701, 192] on span "Add" at bounding box center [706, 191] width 17 height 15
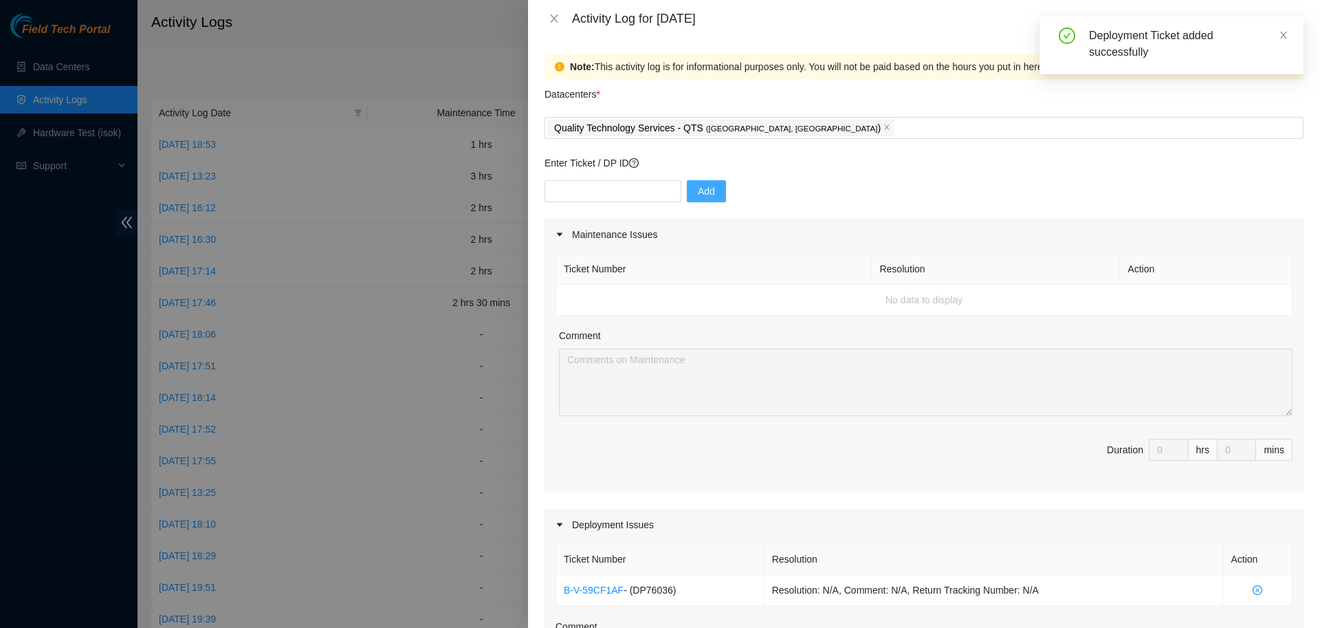
scroll to position [44, 0]
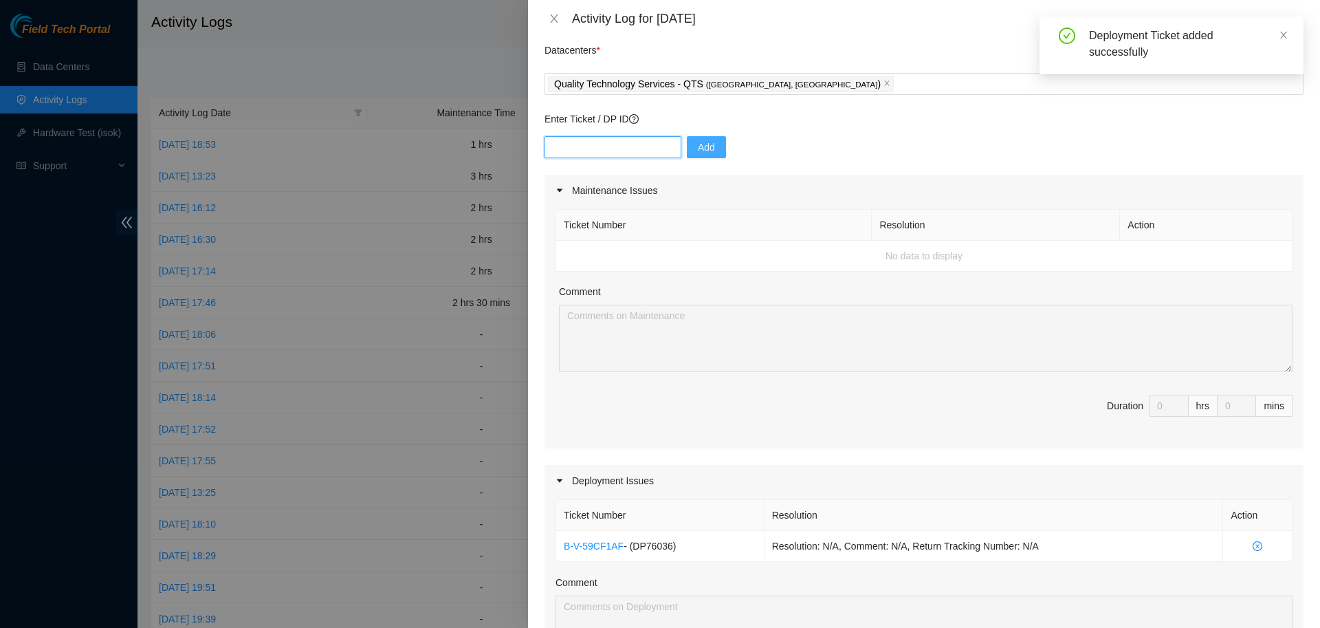
click at [642, 151] on input "text" at bounding box center [613, 147] width 137 height 22
type input "DP81371"
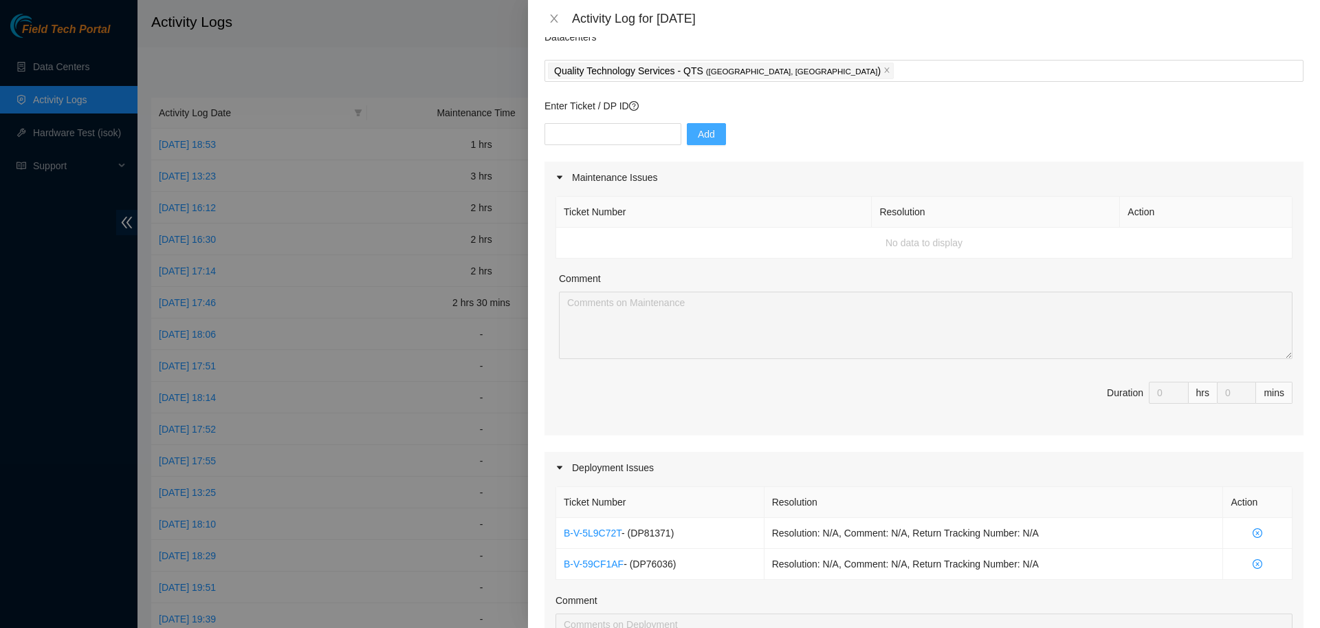
scroll to position [53, 0]
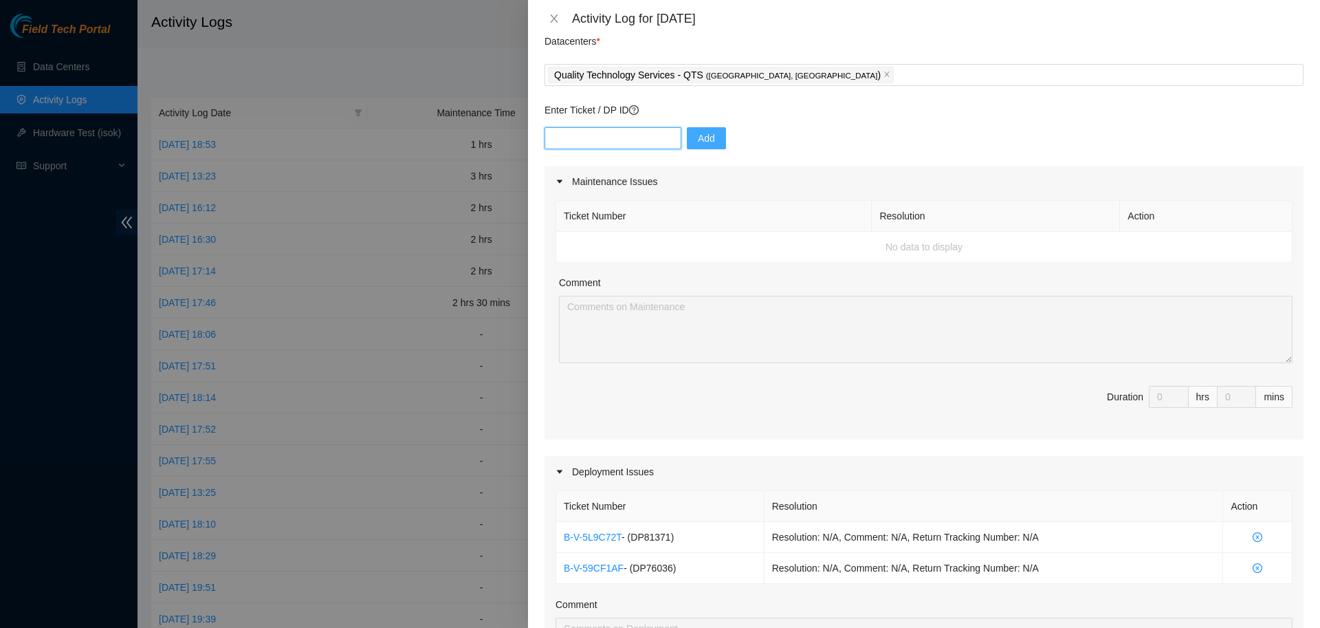
click at [631, 138] on input "text" at bounding box center [613, 138] width 137 height 22
paste input "DP85353"
type input "DP85353"
click at [698, 138] on span "Add" at bounding box center [706, 138] width 17 height 15
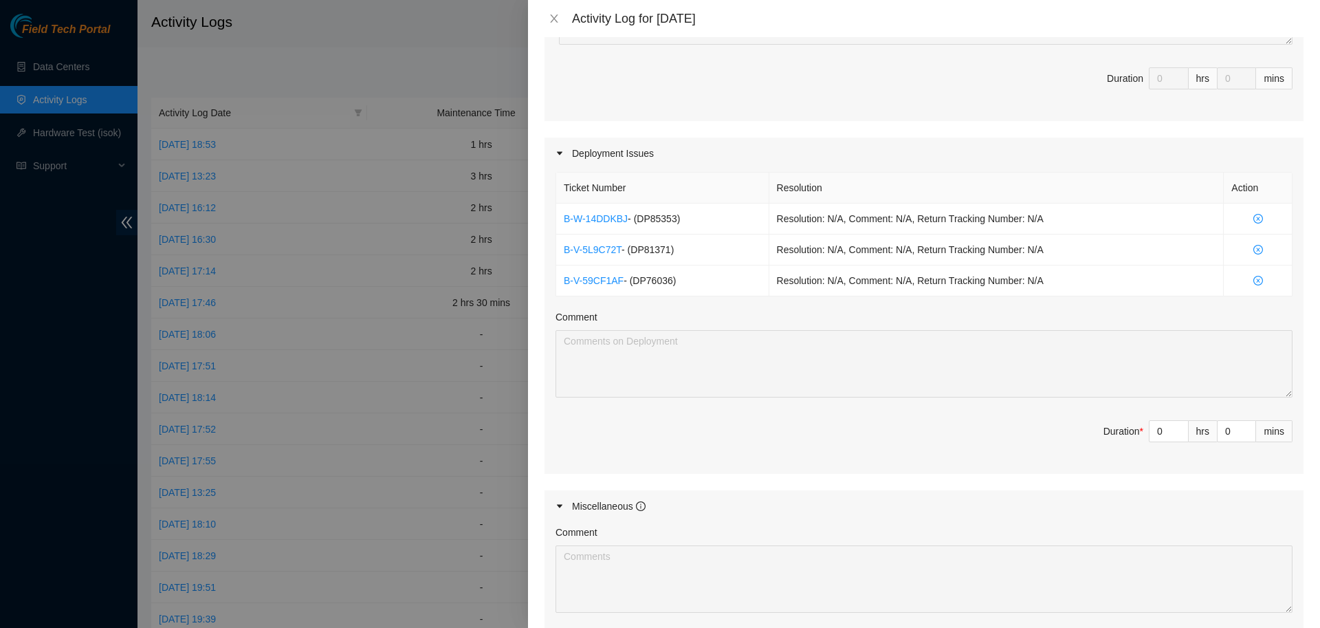
scroll to position [372, 0]
click at [1171, 428] on input "0" at bounding box center [1169, 430] width 39 height 21
type input "7"
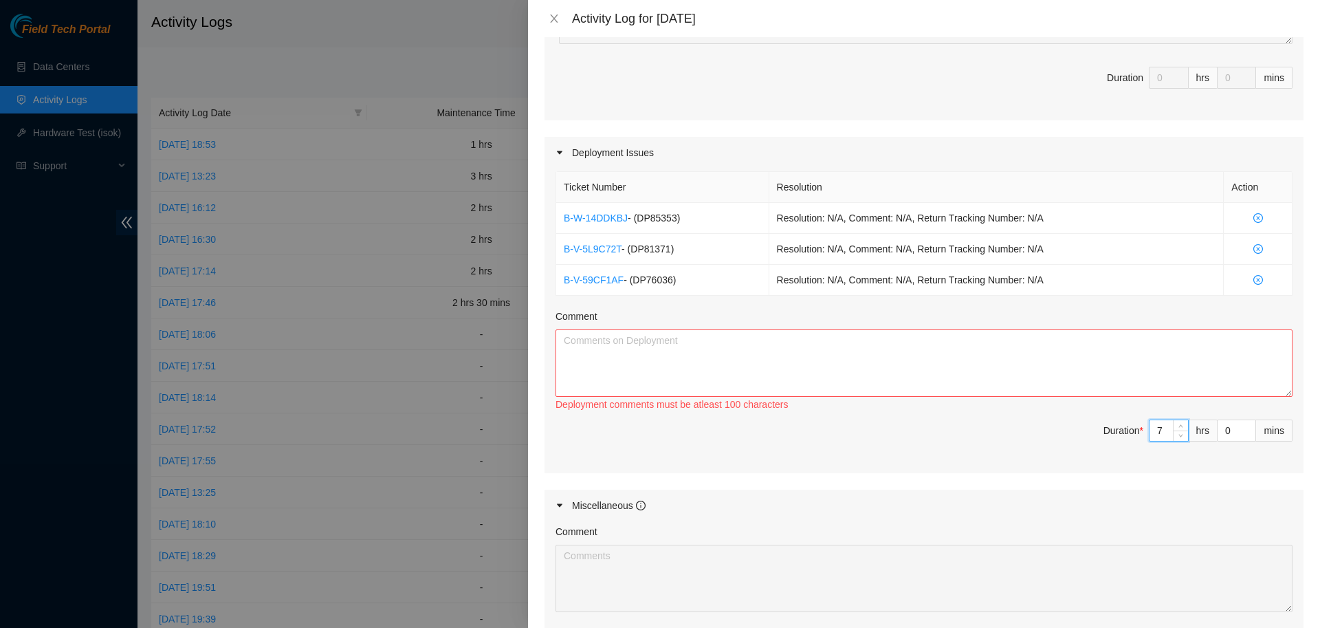
type input "7"
type input "4"
type input "45"
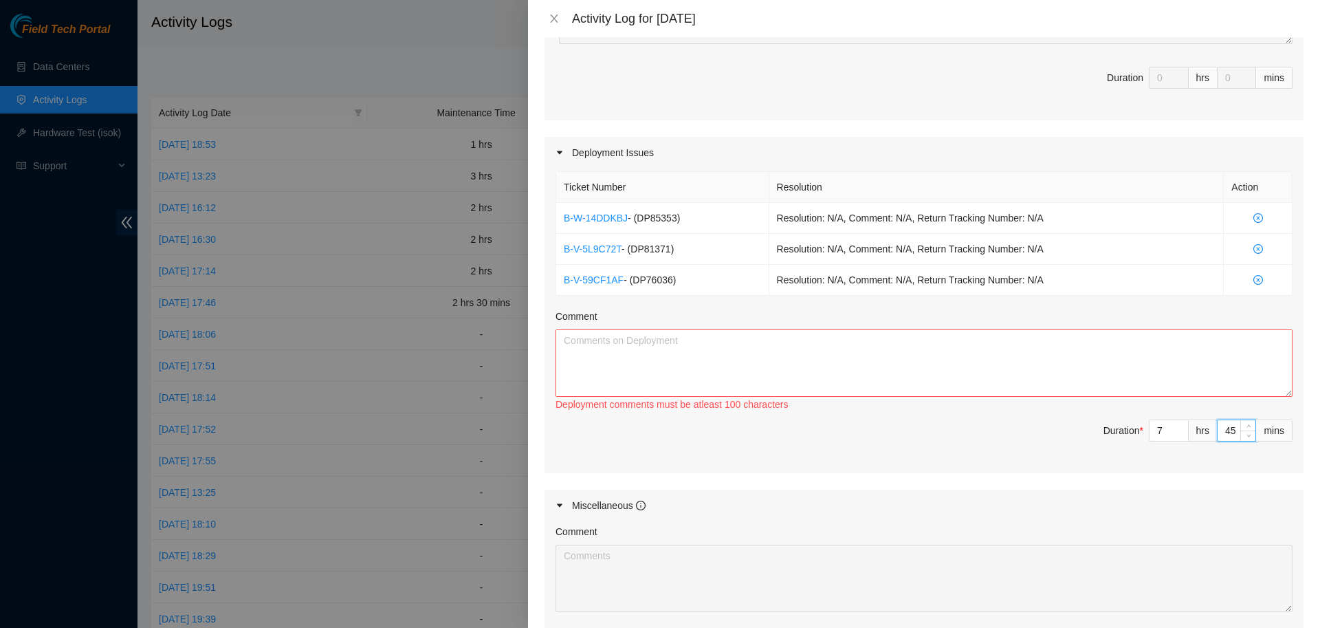
type input "45"
click at [904, 360] on textarea "Comment" at bounding box center [924, 362] width 737 height 67
click at [1150, 374] on textarea "Comment" at bounding box center [924, 362] width 737 height 67
paste textarea "DP76036: Checked on patch panel status. Checked over physical machines to be re…"
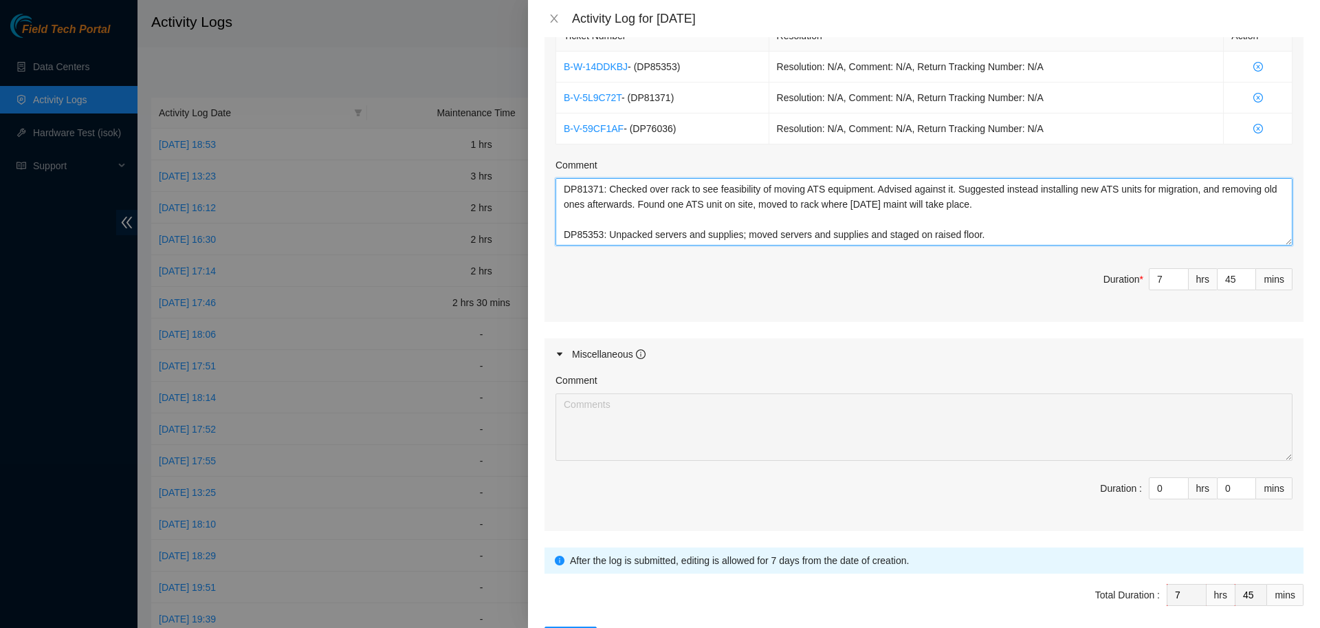
scroll to position [575, 0]
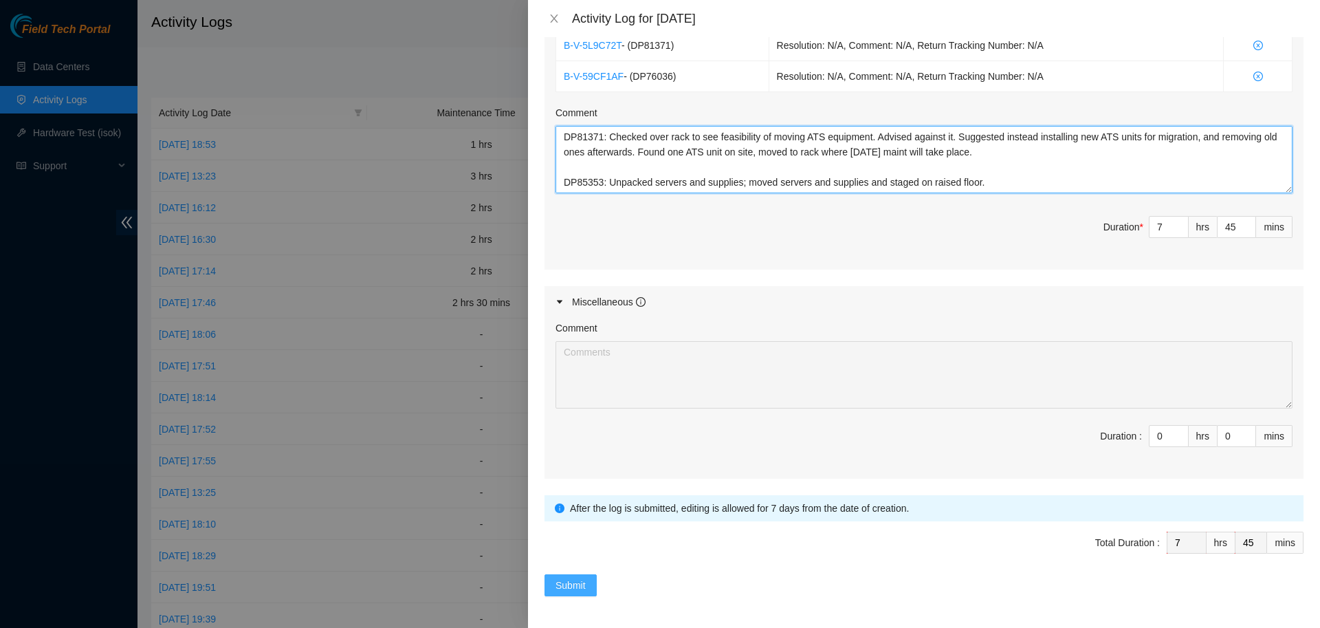
type textarea "DP76036: Checked on patch panel status. Checked over physical machines to be re…"
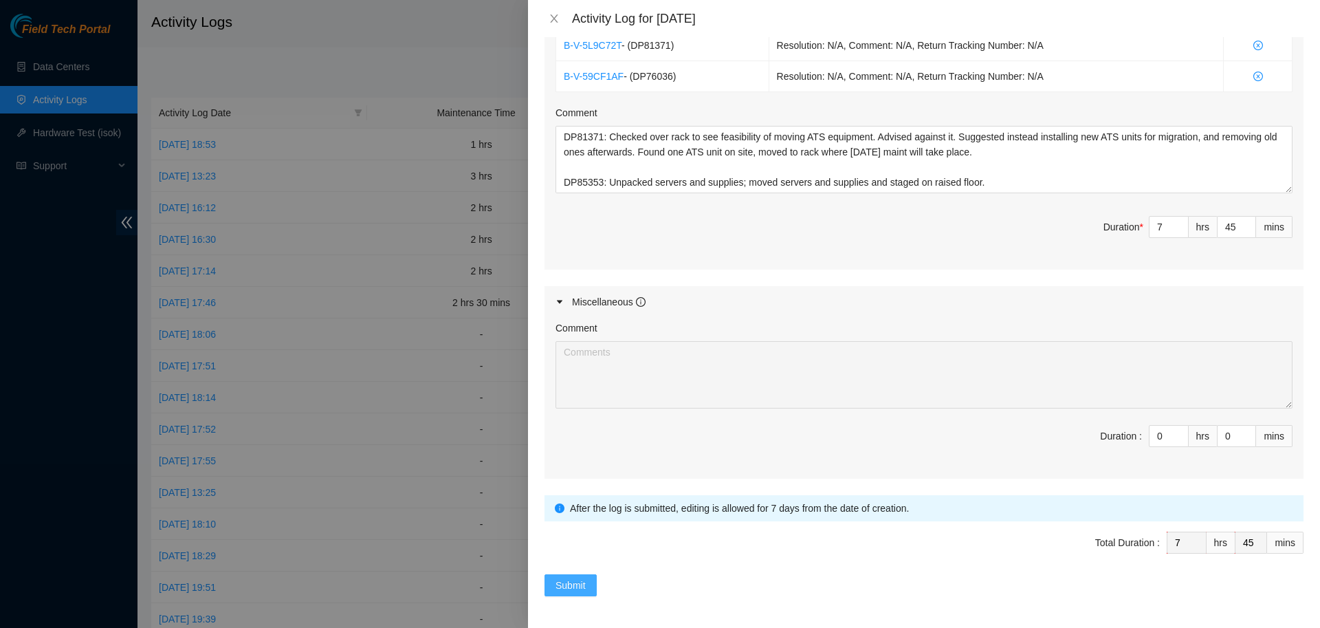
click at [575, 586] on span "Submit" at bounding box center [571, 585] width 30 height 15
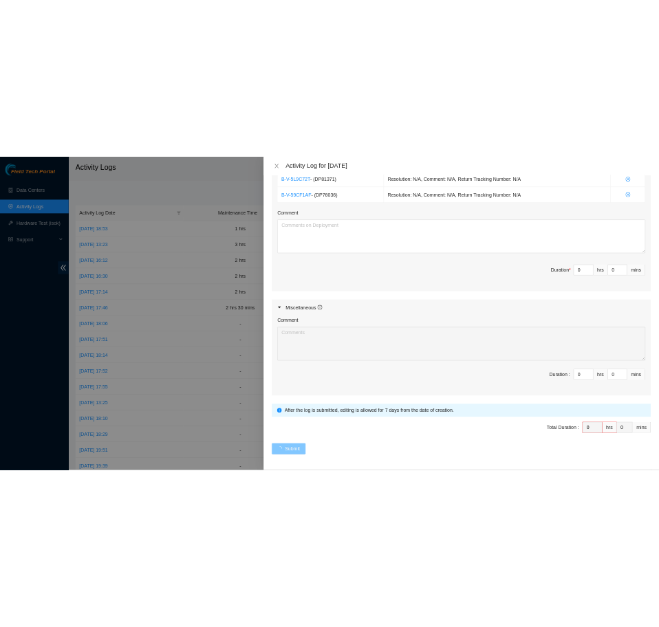
scroll to position [0, 0]
